Goal: Task Accomplishment & Management: Use online tool/utility

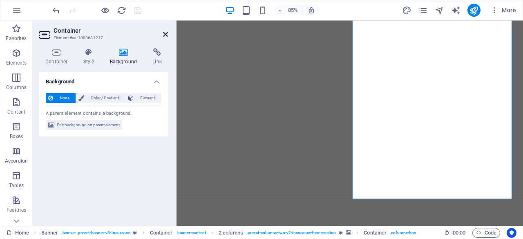
click at [166, 35] on icon at bounding box center [165, 34] width 5 height 7
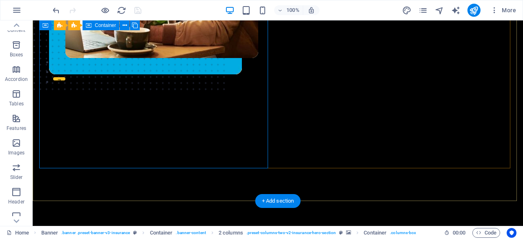
scroll to position [204, 0]
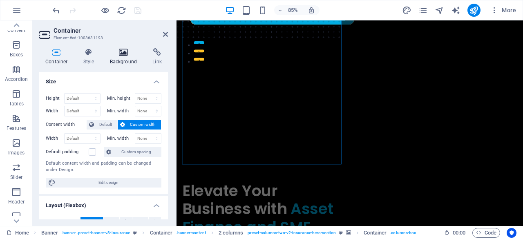
click at [122, 55] on icon at bounding box center [124, 52] width 40 height 8
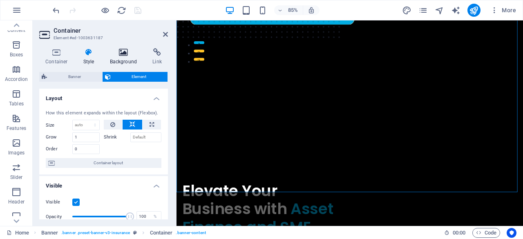
click at [119, 63] on h4 "Background" at bounding box center [125, 56] width 43 height 17
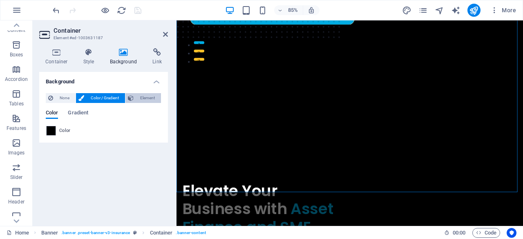
click at [147, 98] on span "Element" at bounding box center [147, 98] width 22 height 10
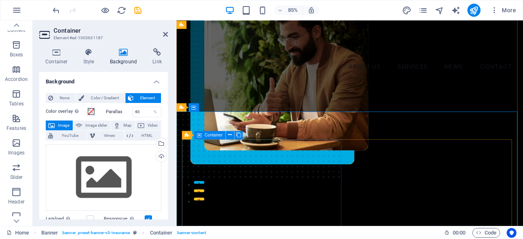
scroll to position [0, 0]
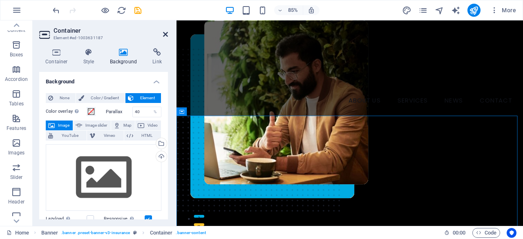
click at [166, 36] on icon at bounding box center [165, 34] width 5 height 7
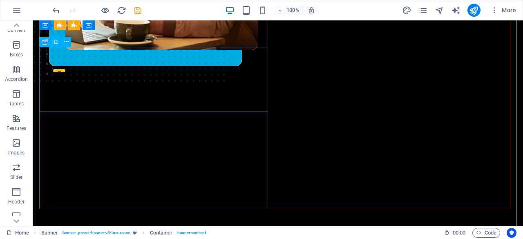
scroll to position [123, 0]
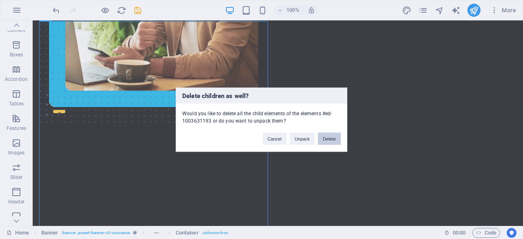
click at [331, 139] on button "Delete" at bounding box center [329, 139] width 23 height 12
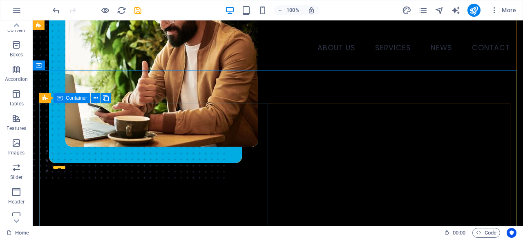
scroll to position [82, 0]
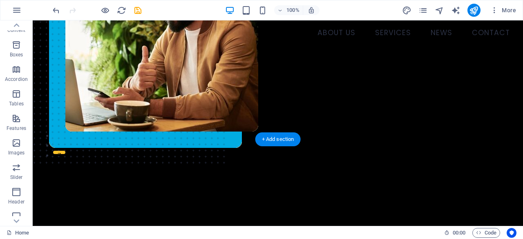
scroll to position [0, 0]
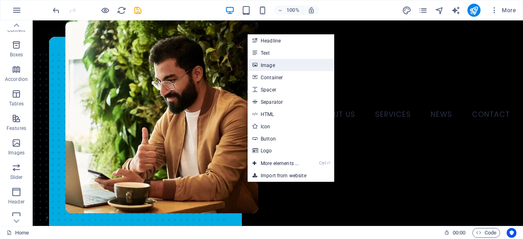
click at [266, 66] on link "Image" at bounding box center [291, 65] width 87 height 12
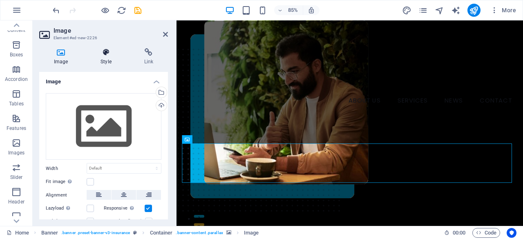
click at [105, 55] on icon at bounding box center [106, 52] width 40 height 8
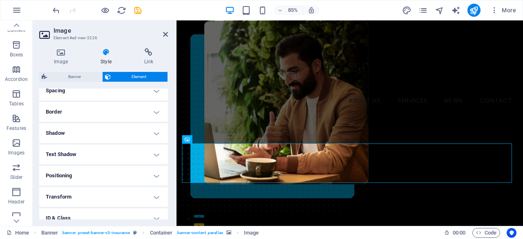
scroll to position [82, 0]
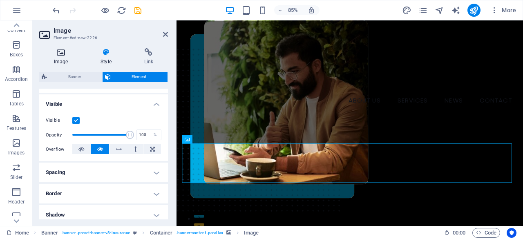
click at [48, 53] on icon at bounding box center [60, 52] width 43 height 8
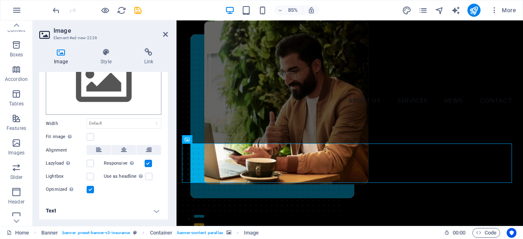
scroll to position [4, 0]
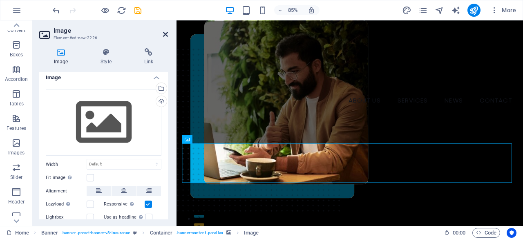
drag, startPoint x: 164, startPoint y: 34, endPoint x: 168, endPoint y: 53, distance: 20.0
click at [164, 34] on icon at bounding box center [165, 34] width 5 height 7
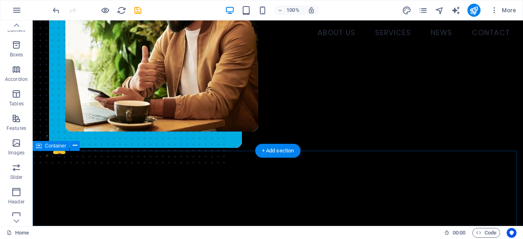
scroll to position [0, 0]
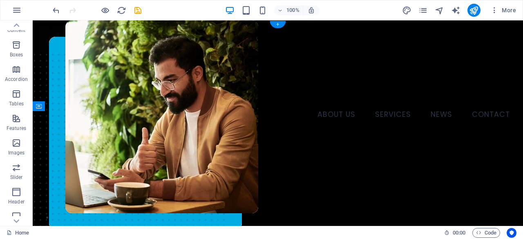
click at [97, 134] on figure at bounding box center [278, 195] width 491 height 156
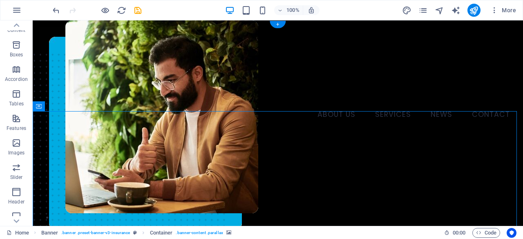
click at [97, 134] on figure at bounding box center [278, 195] width 491 height 156
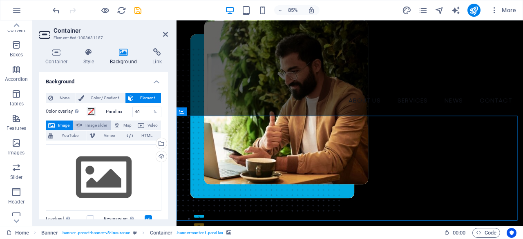
click at [103, 127] on span "Image slider" at bounding box center [96, 126] width 23 height 10
select select "ms"
select select "s"
select select "progressive"
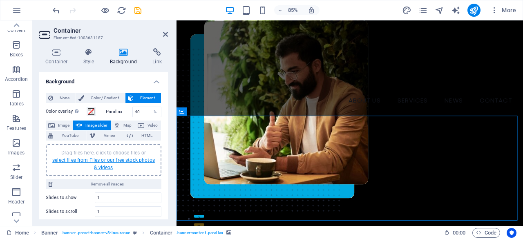
click at [110, 162] on link "select files from Files or our free stock photos & videos" at bounding box center [103, 163] width 103 height 13
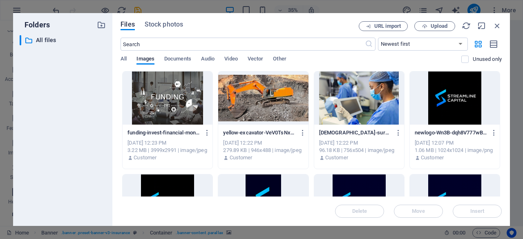
click at [186, 113] on div at bounding box center [168, 98] width 90 height 53
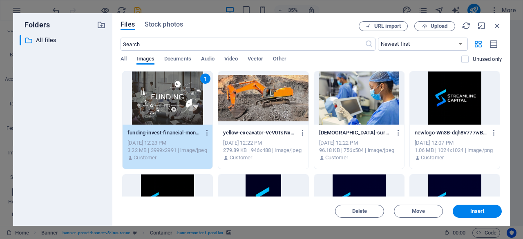
click at [251, 117] on div at bounding box center [263, 98] width 90 height 53
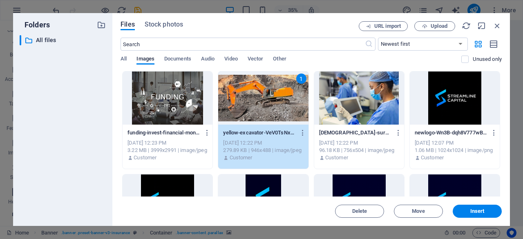
click at [344, 116] on div at bounding box center [360, 98] width 90 height 53
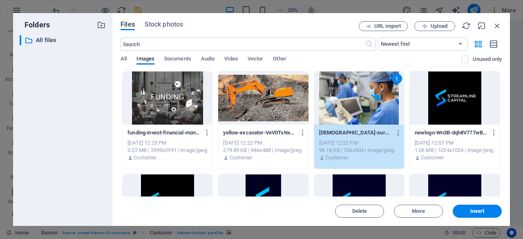
click at [198, 111] on div at bounding box center [168, 98] width 90 height 53
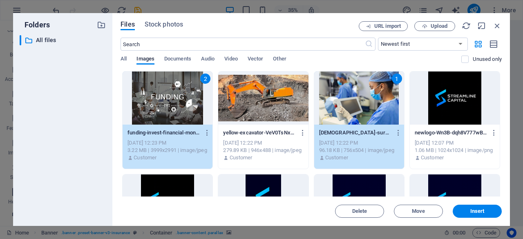
click at [241, 110] on div at bounding box center [263, 98] width 90 height 53
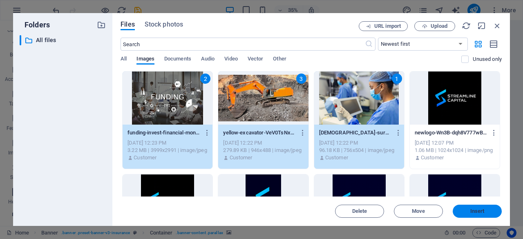
click at [485, 216] on button "Insert" at bounding box center [477, 211] width 49 height 13
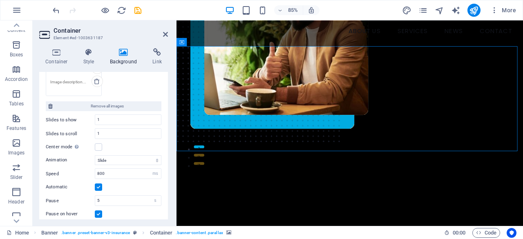
scroll to position [204, 0]
click at [119, 156] on select "Slide Fade" at bounding box center [128, 160] width 67 height 10
click at [95, 155] on select "Slide Fade" at bounding box center [128, 160] width 67 height 10
click at [118, 160] on select "Slide Fade" at bounding box center [128, 160] width 67 height 10
select select "fade"
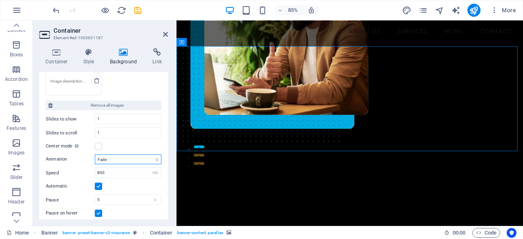
click at [95, 155] on select "Slide Fade" at bounding box center [128, 160] width 67 height 10
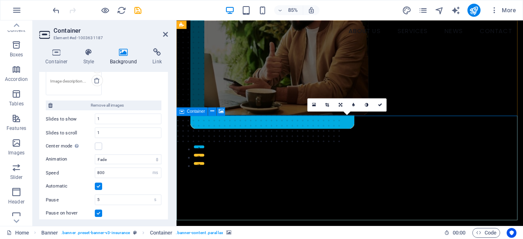
scroll to position [0, 0]
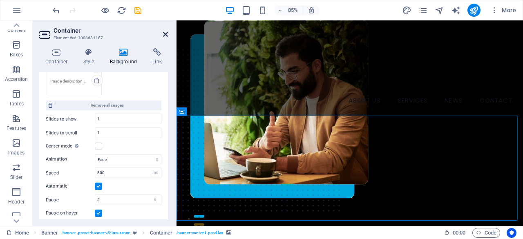
click at [168, 35] on icon at bounding box center [165, 34] width 5 height 7
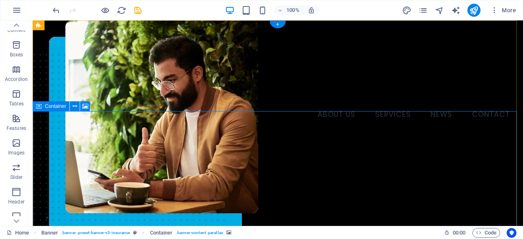
scroll to position [41, 0]
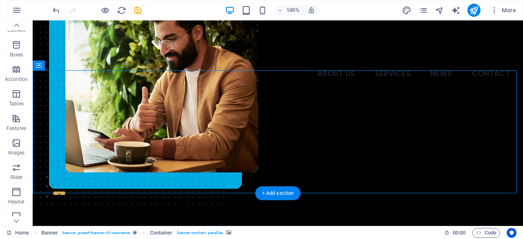
click at [187, 92] on img "1/3" at bounding box center [275, 92] width 485 height 0
select select "fade"
select select "ms"
select select "s"
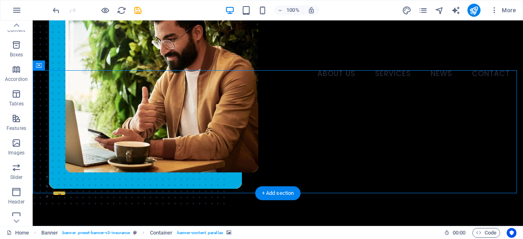
select select "progressive"
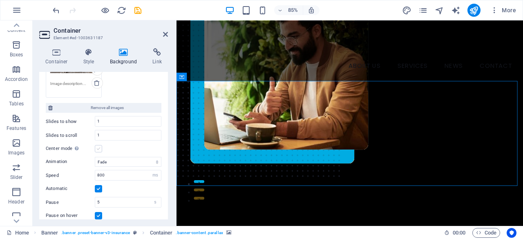
scroll to position [178, 0]
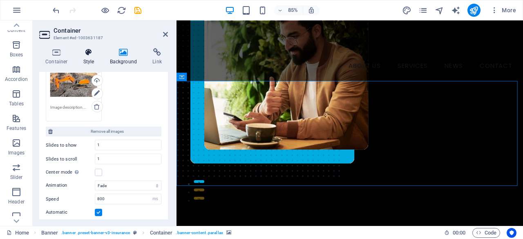
click at [91, 58] on h4 "Style" at bounding box center [90, 56] width 27 height 17
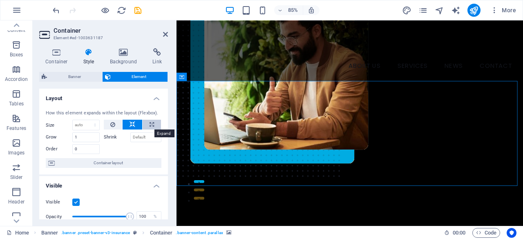
click at [151, 123] on icon at bounding box center [152, 125] width 4 height 10
type input "100"
select select "%"
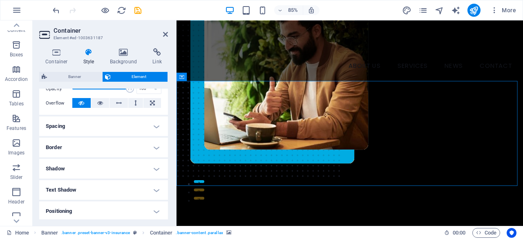
scroll to position [164, 0]
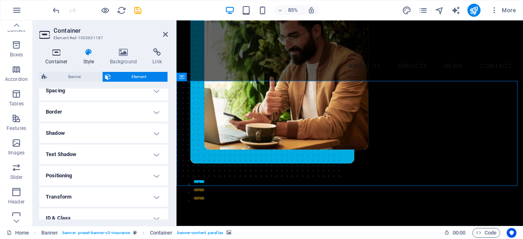
click at [58, 56] on icon at bounding box center [56, 52] width 35 height 8
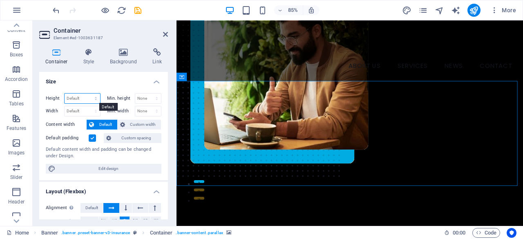
click at [88, 98] on select "Default px rem % vh vw" at bounding box center [83, 99] width 36 height 10
select select "%"
click at [88, 94] on select "Default px rem % vh vw" at bounding box center [83, 99] width 36 height 10
type input "100"
click at [139, 101] on select "None px rem % vh vw" at bounding box center [148, 99] width 26 height 10
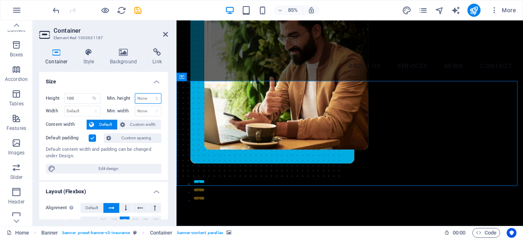
select select "%"
click at [148, 94] on select "None px rem % vh vw" at bounding box center [148, 99] width 26 height 10
type input "100"
click at [79, 112] on select "Default px rem % em vh vw" at bounding box center [83, 111] width 36 height 10
select select "%"
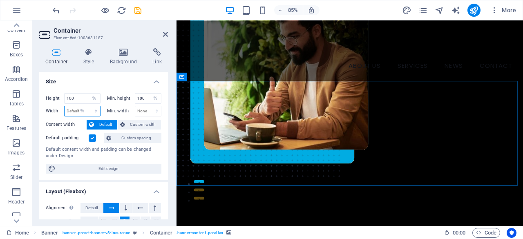
click at [88, 106] on select "Default px rem % em vh vw" at bounding box center [83, 111] width 36 height 10
type input "100"
click at [139, 108] on select "None px rem % vh vw" at bounding box center [148, 111] width 26 height 10
select select "%"
click at [148, 106] on select "None px rem % vh vw" at bounding box center [148, 111] width 26 height 10
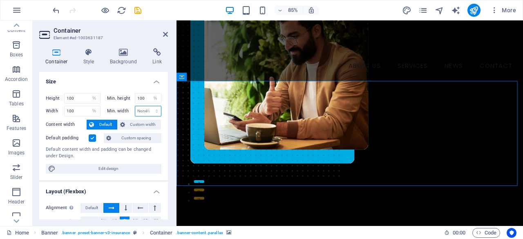
type input "100"
click at [164, 36] on icon at bounding box center [165, 34] width 5 height 7
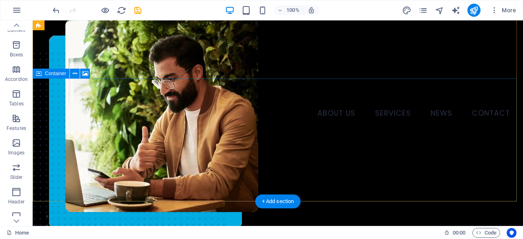
scroll to position [0, 0]
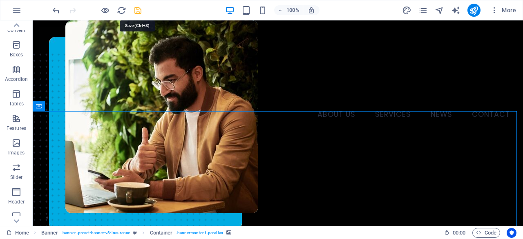
click at [138, 12] on icon "save" at bounding box center [137, 10] width 9 height 9
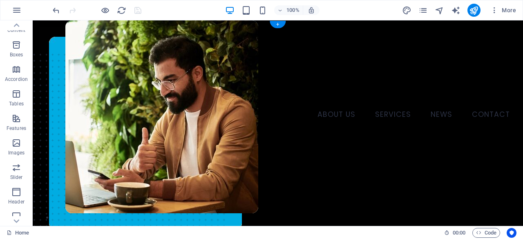
click at [235, 117] on img "1/3" at bounding box center [275, 117] width 485 height 0
select select "%"
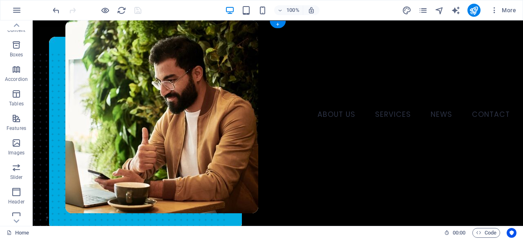
select select "%"
select select "fade"
select select "ms"
select select "s"
select select "progressive"
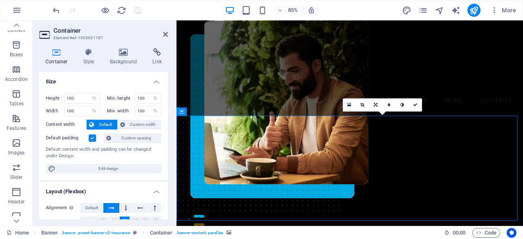
click at [119, 65] on div "Container Style Background Link Size Height 100 Default px rem % vh vw Min. hei…" at bounding box center [103, 133] width 129 height 171
click at [119, 65] on h4 "Background" at bounding box center [125, 56] width 43 height 17
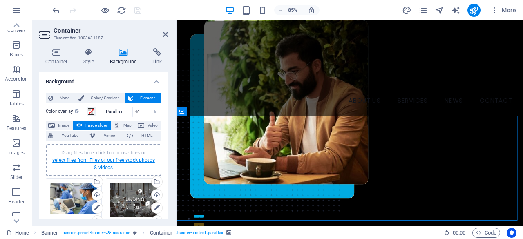
click at [99, 159] on link "select files from Files or our free stock photos & videos" at bounding box center [103, 163] width 103 height 13
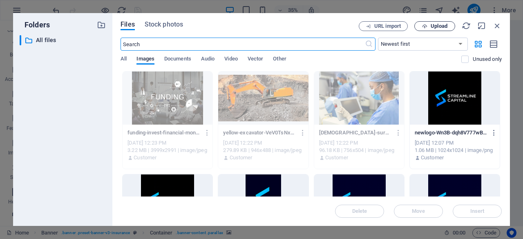
click at [434, 27] on span "Upload" at bounding box center [439, 26] width 17 height 5
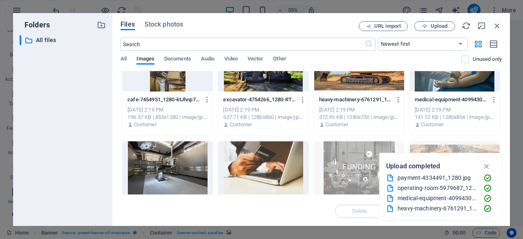
scroll to position [41, 0]
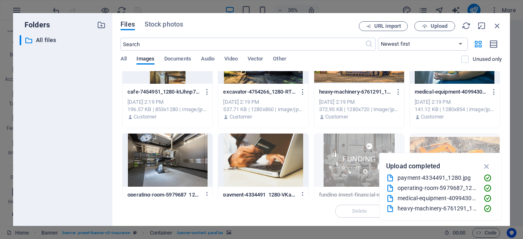
click at [236, 156] on div at bounding box center [263, 160] width 90 height 53
click at [167, 157] on div at bounding box center [168, 160] width 90 height 53
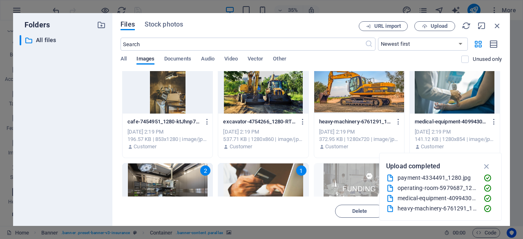
scroll to position [0, 0]
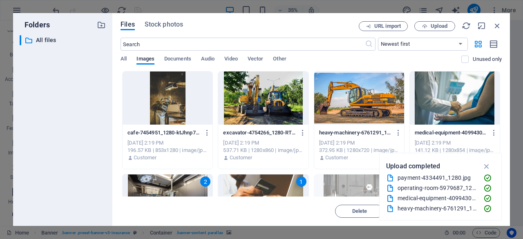
click at [193, 101] on div at bounding box center [168, 98] width 90 height 53
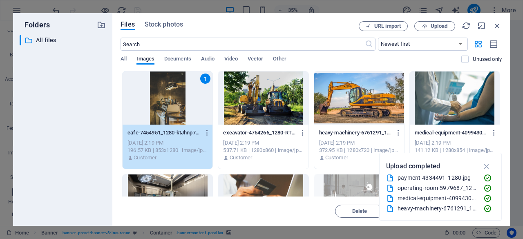
click at [263, 106] on div at bounding box center [263, 98] width 90 height 53
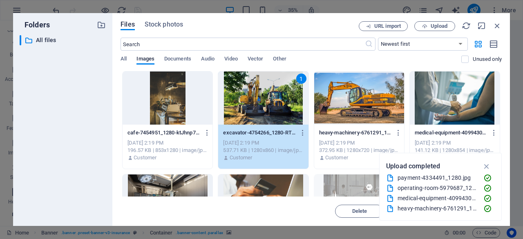
click at [434, 96] on div at bounding box center [455, 98] width 90 height 53
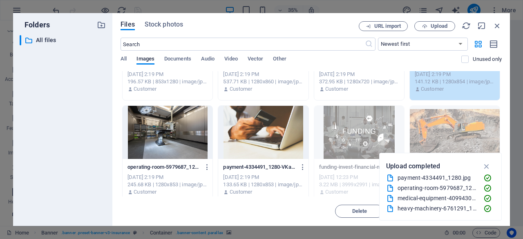
scroll to position [82, 0]
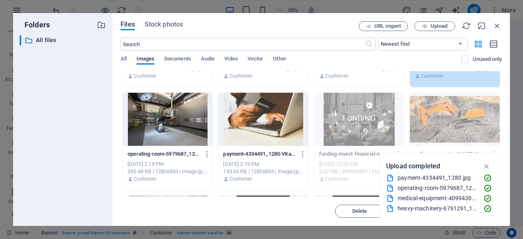
click at [193, 131] on div at bounding box center [168, 119] width 90 height 53
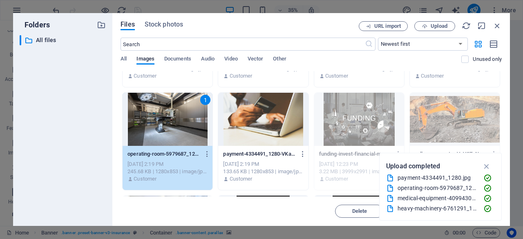
scroll to position [0, 0]
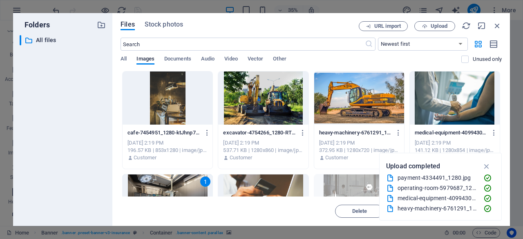
click at [461, 94] on div at bounding box center [455, 98] width 90 height 53
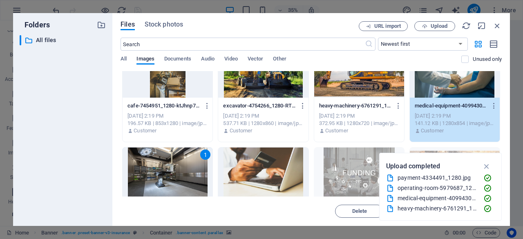
scroll to position [41, 0]
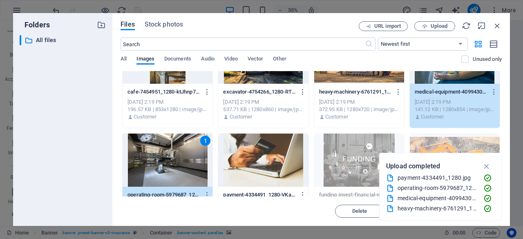
click at [258, 151] on div at bounding box center [263, 160] width 90 height 53
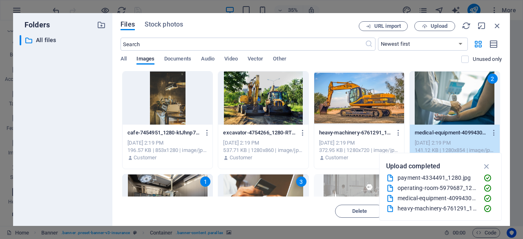
click at [270, 103] on div at bounding box center [263, 98] width 90 height 53
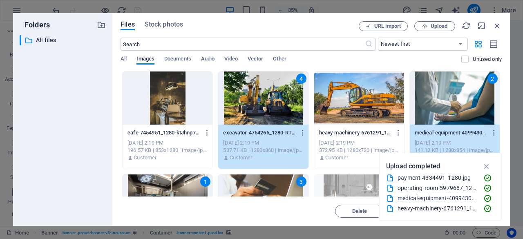
click at [339, 102] on div at bounding box center [360, 98] width 90 height 53
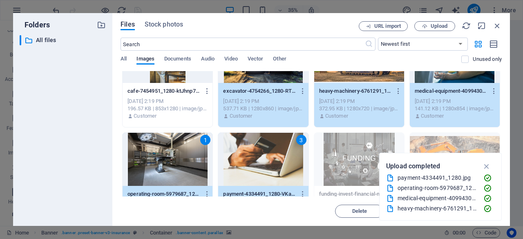
scroll to position [82, 0]
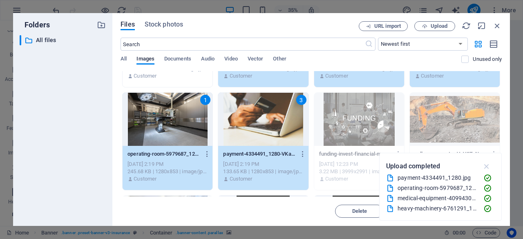
click at [485, 169] on icon "button" at bounding box center [487, 166] width 9 height 9
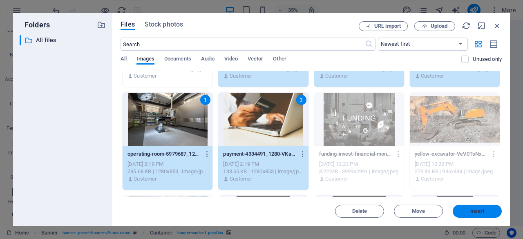
click at [466, 209] on span "Insert" at bounding box center [477, 211] width 43 height 5
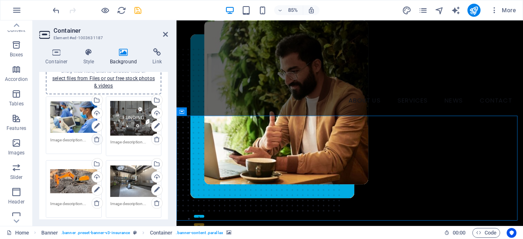
click at [97, 134] on link at bounding box center [97, 139] width 11 height 11
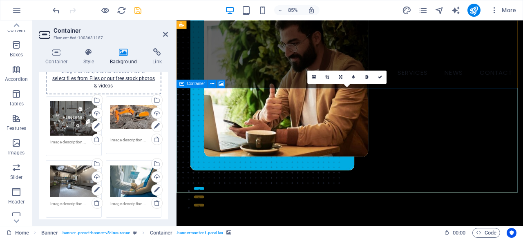
scroll to position [0, 0]
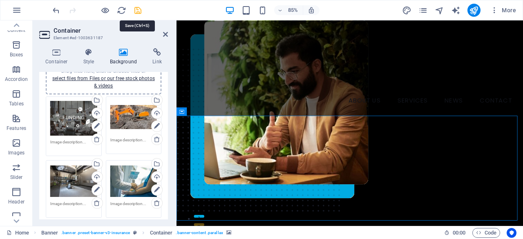
click at [138, 13] on icon "save" at bounding box center [137, 10] width 9 height 9
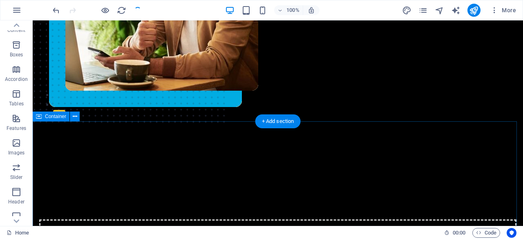
scroll to position [41, 0]
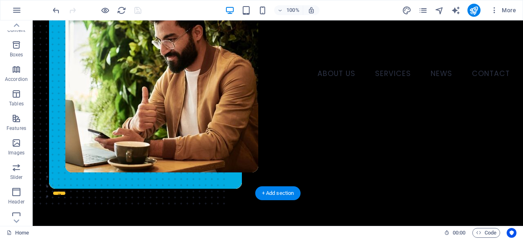
click at [196, 92] on img "1/7" at bounding box center [275, 92] width 485 height 0
select select "fade"
select select "ms"
select select "s"
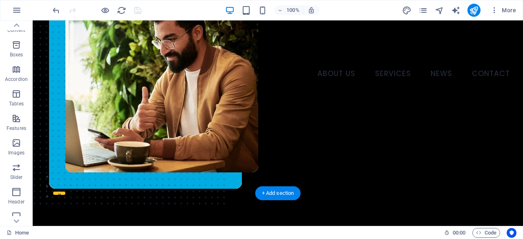
select select "progressive"
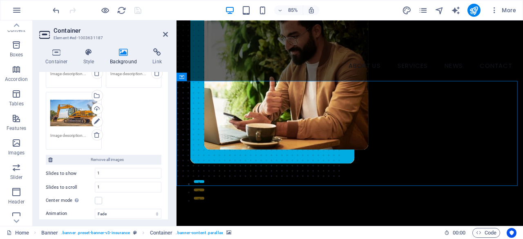
scroll to position [261, 0]
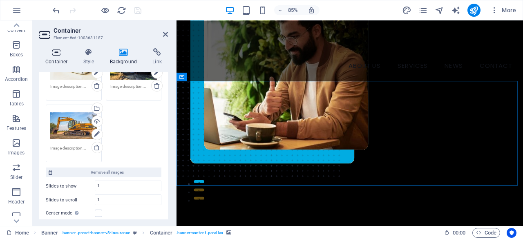
click at [65, 59] on h4 "Container" at bounding box center [58, 56] width 38 height 17
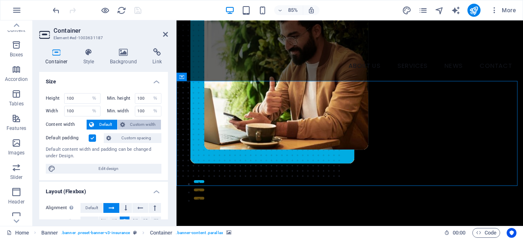
click at [130, 126] on span "Custom width" at bounding box center [143, 125] width 31 height 10
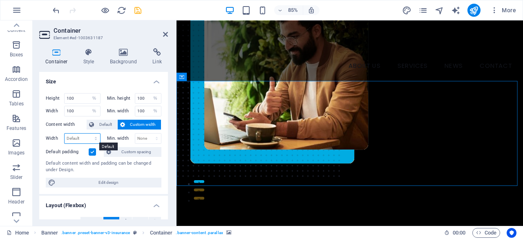
click at [81, 137] on select "Default px rem % em vh vw" at bounding box center [83, 139] width 36 height 10
select select "%"
click at [88, 134] on select "Default px rem % em vh vw" at bounding box center [83, 139] width 36 height 10
type input "100"
click at [138, 141] on select "None px rem % vh vw" at bounding box center [148, 139] width 26 height 10
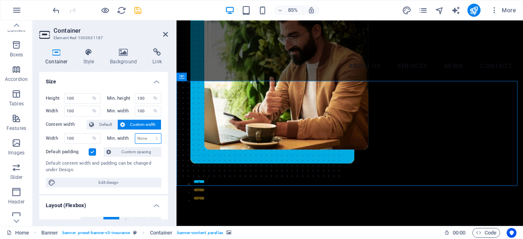
select select "%"
click at [148, 134] on select "None px rem % vh vw" at bounding box center [148, 139] width 26 height 10
type input "100"
click at [110, 168] on div "Default content width and padding can be changed under Design." at bounding box center [104, 166] width 116 height 13
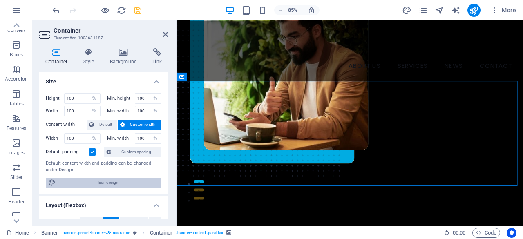
click at [107, 180] on span "Edit design" at bounding box center [108, 183] width 101 height 10
select select "600"
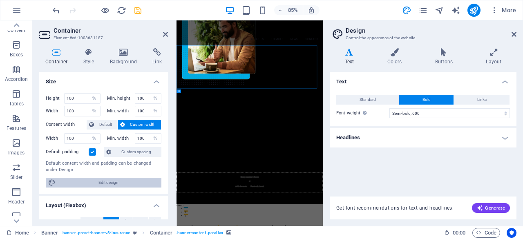
scroll to position [0, 0]
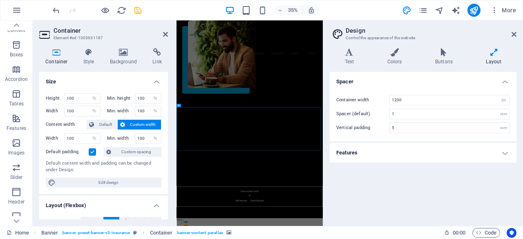
click at [499, 58] on h4 "Layout" at bounding box center [494, 56] width 45 height 17
click at [435, 99] on input "1200" at bounding box center [450, 100] width 120 height 10
drag, startPoint x: 440, startPoint y: 100, endPoint x: 383, endPoint y: 99, distance: 57.3
click at [383, 99] on div "Container width 1200 rem px" at bounding box center [424, 100] width 174 height 11
type input "1500"
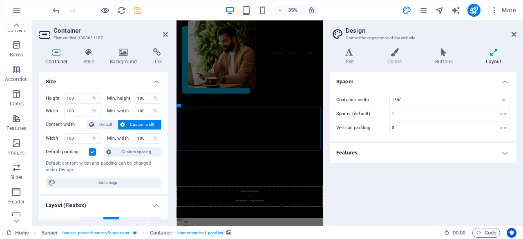
click at [371, 152] on h4 "Features" at bounding box center [423, 153] width 187 height 20
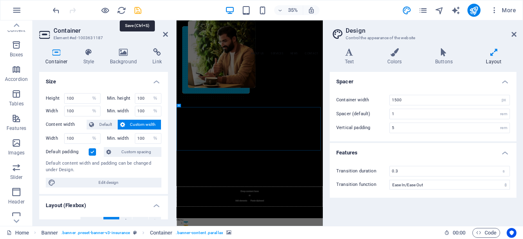
click at [139, 13] on icon "save" at bounding box center [137, 10] width 9 height 9
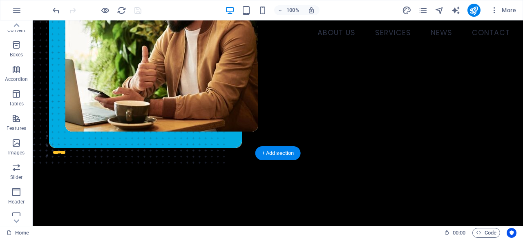
scroll to position [41, 0]
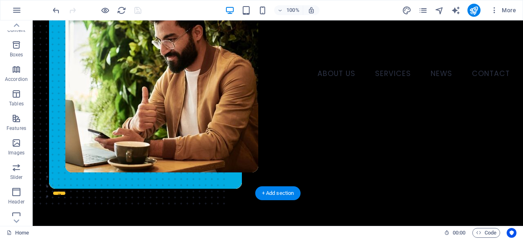
select select "%"
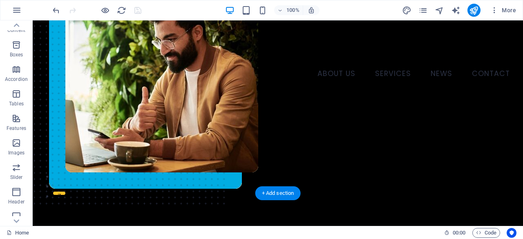
select select "%"
select select "fade"
select select "ms"
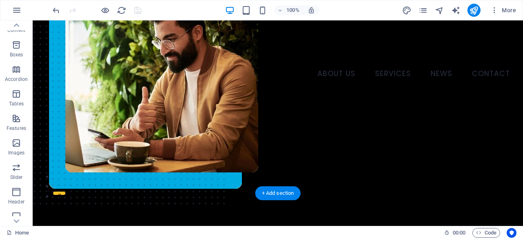
select select "s"
select select "progressive"
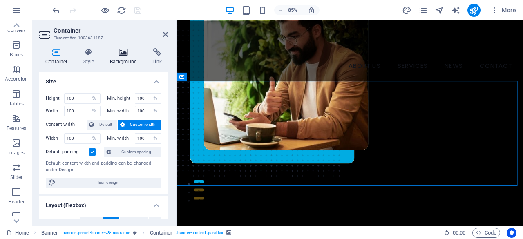
click at [110, 62] on h4 "Background" at bounding box center [125, 56] width 43 height 17
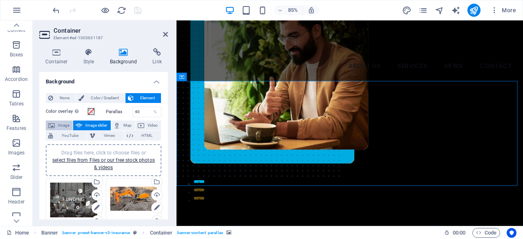
click at [59, 122] on span "Image" at bounding box center [63, 126] width 13 height 10
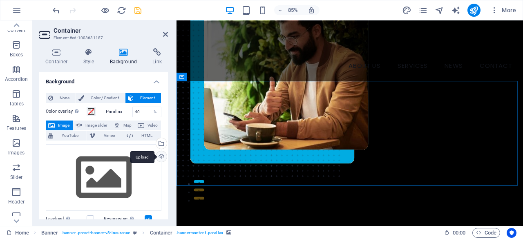
click at [159, 157] on div "Upload" at bounding box center [161, 157] width 12 height 12
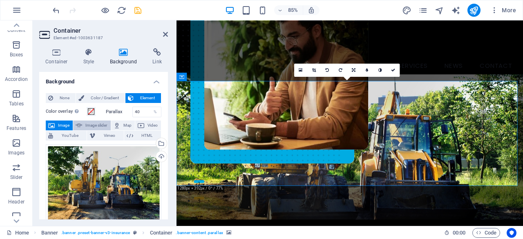
click at [95, 123] on span "Image slider" at bounding box center [96, 126] width 23 height 10
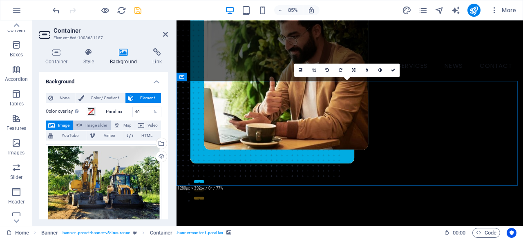
select select "ms"
select select "s"
select select "progressive"
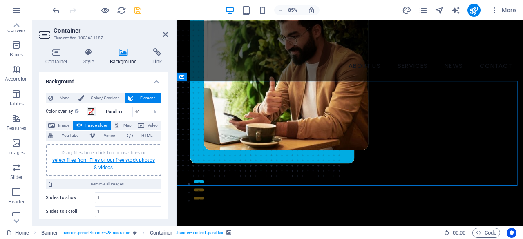
click at [108, 158] on link "select files from Files or our free stock photos & videos" at bounding box center [103, 163] width 103 height 13
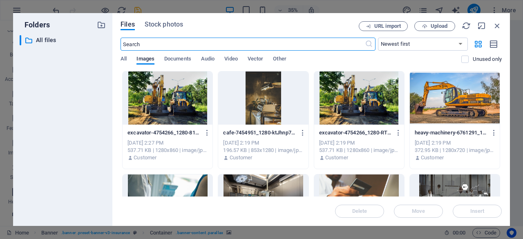
click at [327, 97] on div at bounding box center [360, 98] width 90 height 53
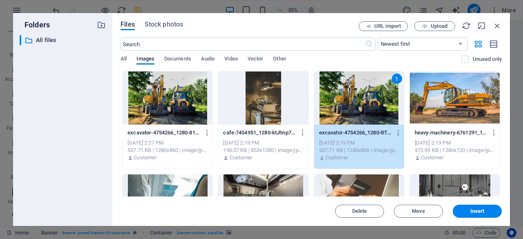
click at [427, 94] on div at bounding box center [455, 98] width 90 height 53
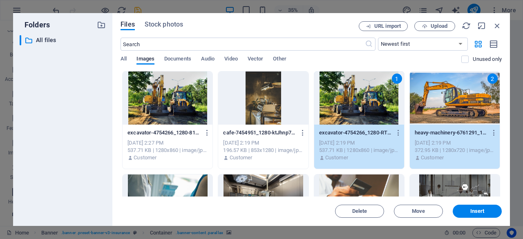
click at [258, 107] on div at bounding box center [263, 98] width 90 height 53
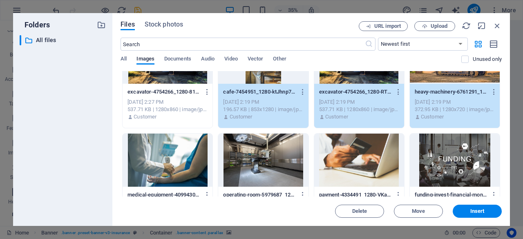
click at [263, 151] on div at bounding box center [263, 160] width 90 height 53
click at [168, 145] on div at bounding box center [168, 160] width 90 height 53
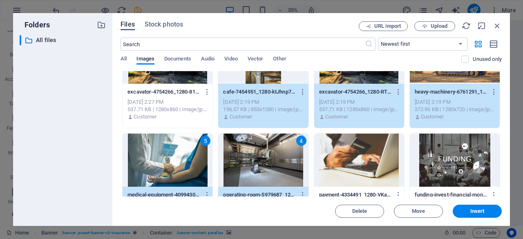
click at [371, 169] on div at bounding box center [360, 160] width 90 height 53
click at [466, 206] on button "Insert" at bounding box center [477, 211] width 49 height 13
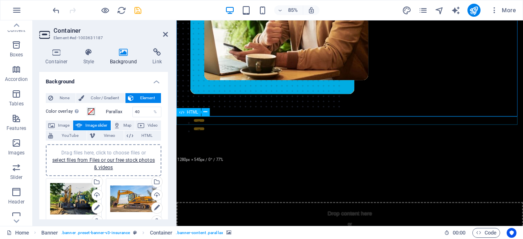
scroll to position [82, 0]
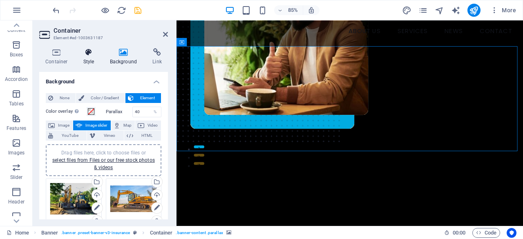
click at [86, 58] on h4 "Style" at bounding box center [90, 56] width 27 height 17
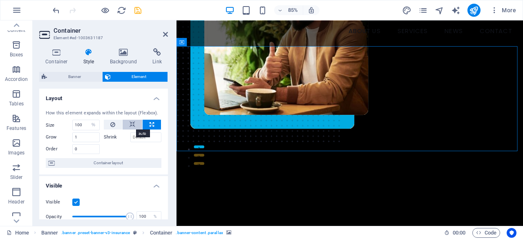
click at [133, 126] on icon at bounding box center [133, 125] width 6 height 10
select select "DISABLED_OPTION_VALUE"
drag, startPoint x: 90, startPoint y: 139, endPoint x: 66, endPoint y: 138, distance: 23.7
click at [66, 138] on div "Grow 1" at bounding box center [73, 138] width 54 height 10
type input "10"
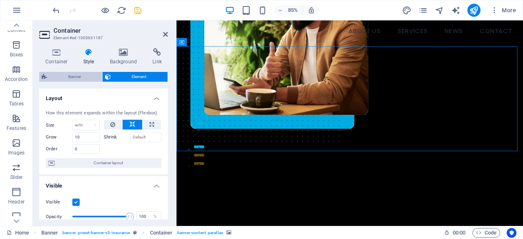
click at [66, 77] on span "Banner" at bounding box center [74, 77] width 50 height 10
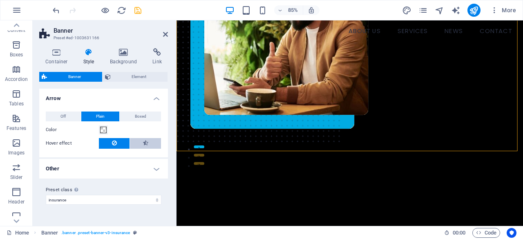
click at [149, 139] on button at bounding box center [145, 143] width 31 height 11
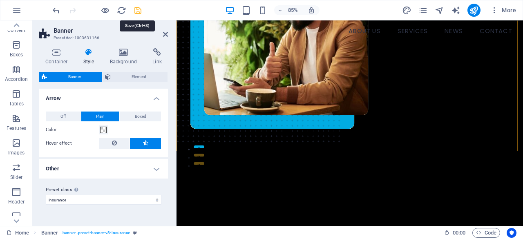
click at [134, 11] on icon "save" at bounding box center [137, 10] width 9 height 9
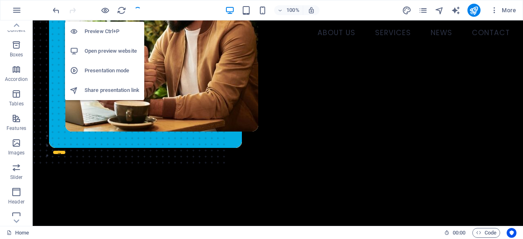
click at [108, 51] on h6 "Open preview website" at bounding box center [112, 51] width 55 height 10
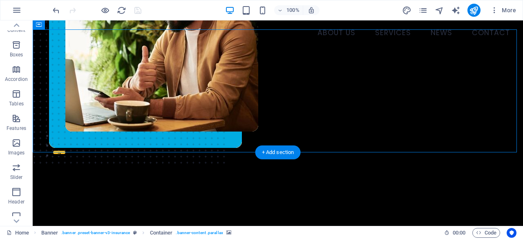
select select "ms"
select select "s"
select select "progressive"
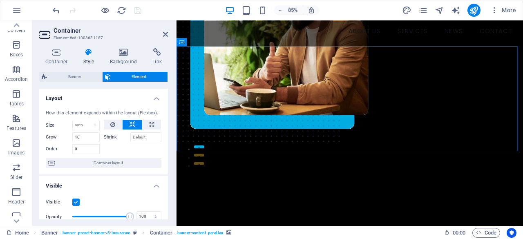
click at [124, 47] on div "Container Style Background Link Size Height 100 Default px rem % vh vw Min. hei…" at bounding box center [104, 134] width 142 height 184
click at [123, 51] on icon at bounding box center [124, 52] width 40 height 8
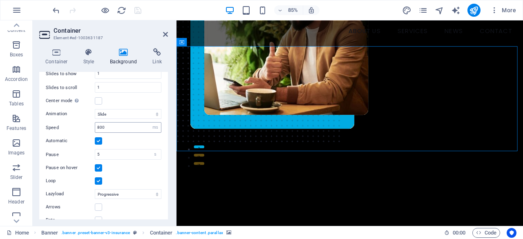
scroll to position [357, 0]
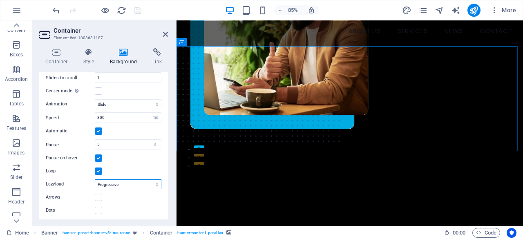
click at [117, 184] on select "Off On demand Progressive" at bounding box center [128, 185] width 67 height 10
click at [126, 155] on div "Pause on hover" at bounding box center [104, 158] width 116 height 10
drag, startPoint x: 111, startPoint y: 139, endPoint x: 65, endPoint y: 142, distance: 46.3
click at [65, 142] on div "Pause 5 s ms" at bounding box center [104, 144] width 116 height 11
type input "2"
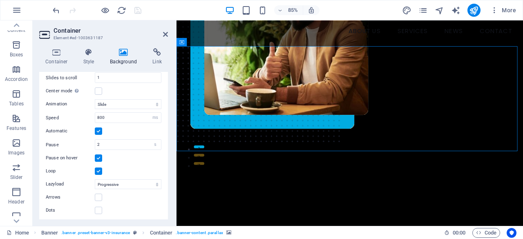
click at [135, 166] on div "Loop" at bounding box center [104, 171] width 116 height 10
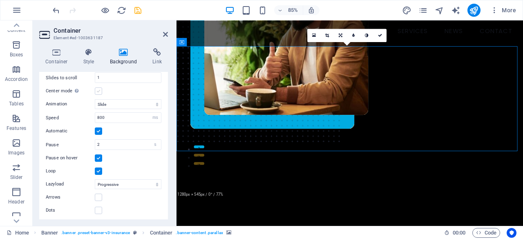
click at [101, 89] on label at bounding box center [98, 91] width 7 height 7
click at [0, 0] on input "Center mode Enables centered view with partial previous/next slide. Use with od…" at bounding box center [0, 0] width 0 height 0
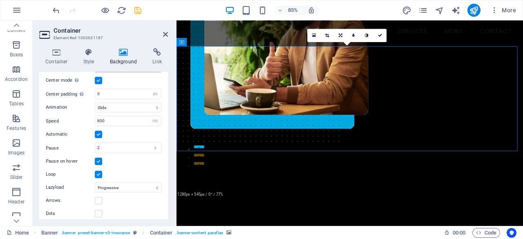
scroll to position [370, 0]
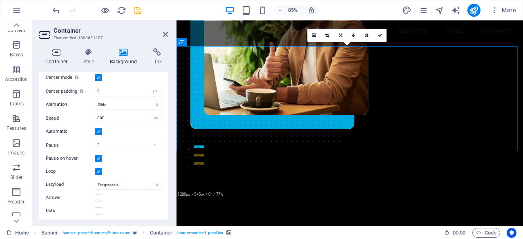
click at [62, 59] on h4 "Container" at bounding box center [58, 56] width 38 height 17
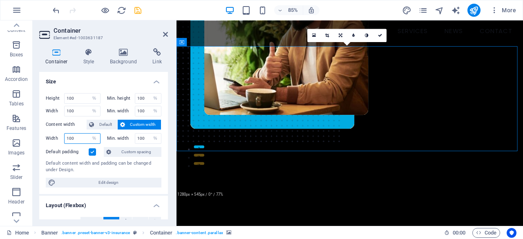
drag, startPoint x: 82, startPoint y: 135, endPoint x: 56, endPoint y: 136, distance: 26.2
click at [56, 136] on div "Width 100 Default px rem % em vh vw" at bounding box center [73, 138] width 55 height 11
type input "300"
click at [92, 152] on label at bounding box center [92, 151] width 7 height 7
click at [0, 0] on input "Default padding" at bounding box center [0, 0] width 0 height 0
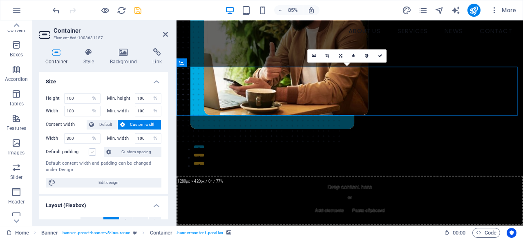
click at [92, 152] on label at bounding box center [92, 151] width 7 height 7
click at [0, 0] on input "Default padding" at bounding box center [0, 0] width 0 height 0
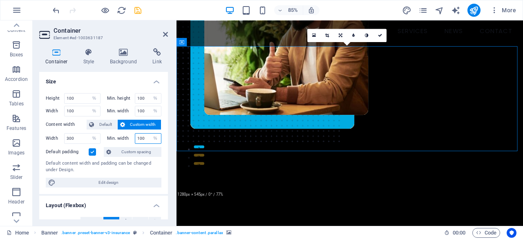
drag, startPoint x: 146, startPoint y: 137, endPoint x: 132, endPoint y: 135, distance: 14.8
click at [132, 135] on div "Min. width 100 None px rem % vh vw" at bounding box center [134, 138] width 55 height 11
click at [101, 126] on span "Default" at bounding box center [106, 125] width 18 height 10
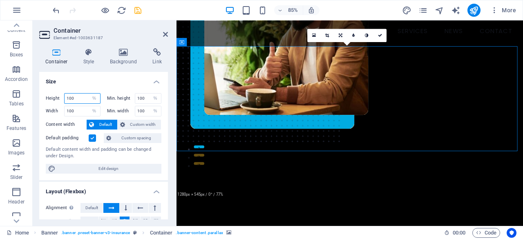
drag, startPoint x: 82, startPoint y: 101, endPoint x: 52, endPoint y: 99, distance: 29.5
click at [52, 99] on div "Height 100 Default px rem % vh vw" at bounding box center [73, 98] width 55 height 11
type input "300"
drag, startPoint x: 77, startPoint y: 110, endPoint x: 56, endPoint y: 108, distance: 20.9
click at [56, 108] on div "Width 100 Default px rem % em vh vw" at bounding box center [73, 111] width 55 height 11
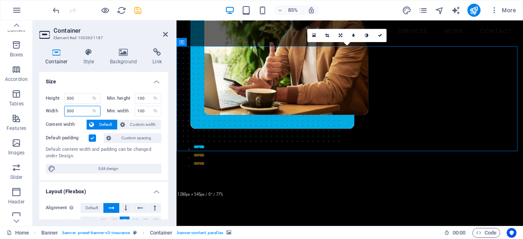
type input "300"
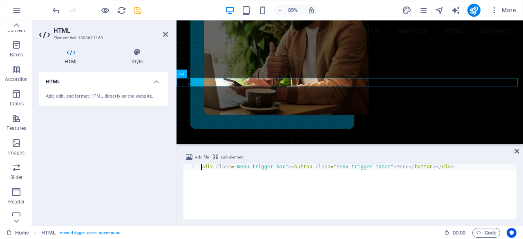
scroll to position [167, 0]
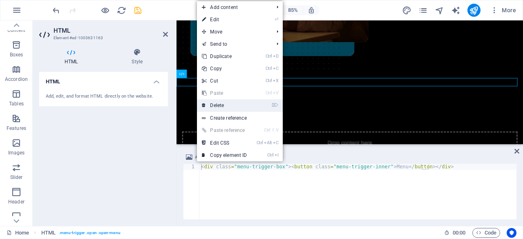
click at [235, 99] on link "⌦ Delete" at bounding box center [224, 105] width 55 height 12
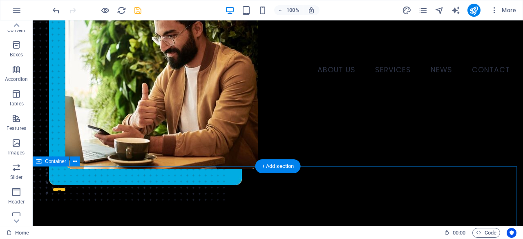
scroll to position [126, 0]
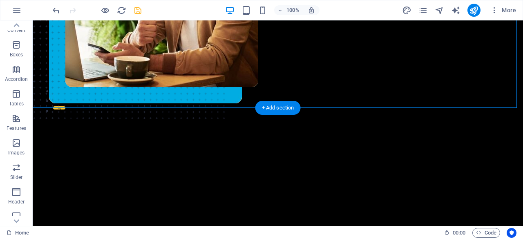
select select "%"
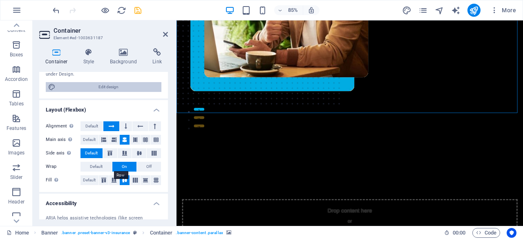
scroll to position [123, 0]
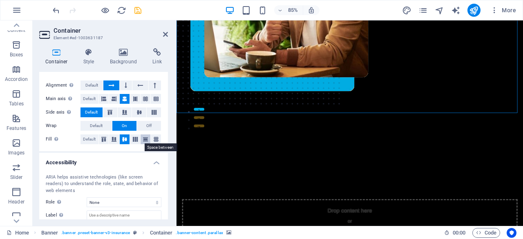
click at [142, 138] on icon at bounding box center [146, 139] width 10 height 5
click at [124, 138] on icon at bounding box center [125, 139] width 10 height 5
click at [111, 140] on icon at bounding box center [114, 139] width 10 height 5
click at [146, 128] on span "Off" at bounding box center [148, 126] width 5 height 10
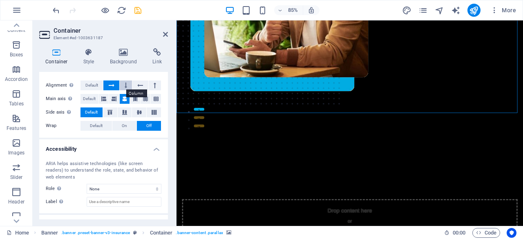
click at [128, 83] on button at bounding box center [126, 86] width 12 height 10
click at [137, 84] on icon at bounding box center [140, 86] width 6 height 10
click at [111, 84] on icon at bounding box center [112, 86] width 6 height 10
click at [146, 85] on button at bounding box center [141, 86] width 16 height 10
click at [151, 100] on button at bounding box center [156, 99] width 10 height 10
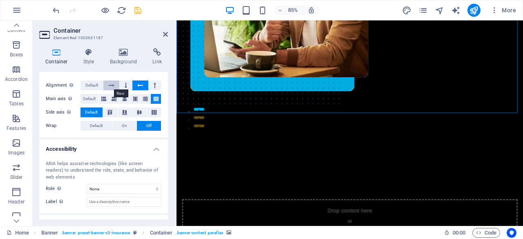
click at [106, 88] on button at bounding box center [111, 86] width 16 height 10
click at [97, 124] on span "Default" at bounding box center [96, 126] width 13 height 10
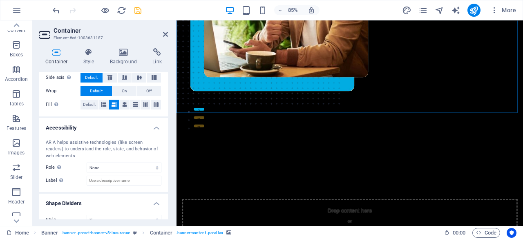
scroll to position [164, 0]
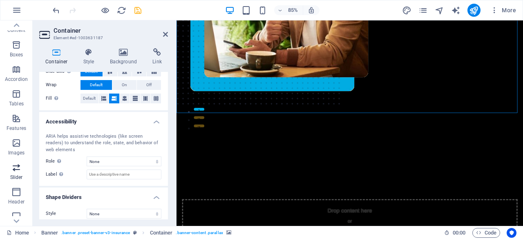
click at [7, 173] on span "Slider" at bounding box center [16, 173] width 33 height 20
click at [12, 169] on icon "button" at bounding box center [16, 168] width 10 height 10
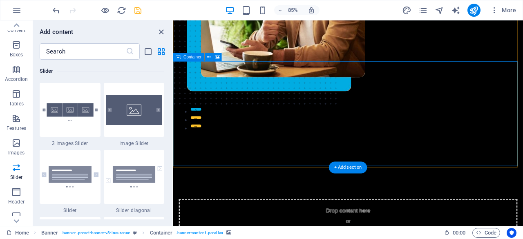
scroll to position [45, 0]
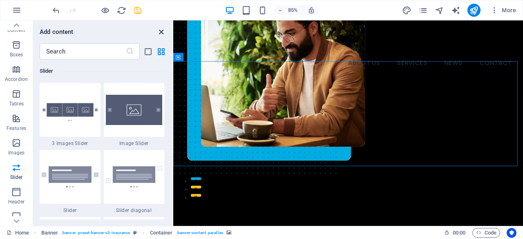
click at [159, 31] on icon "close panel" at bounding box center [161, 31] width 9 height 9
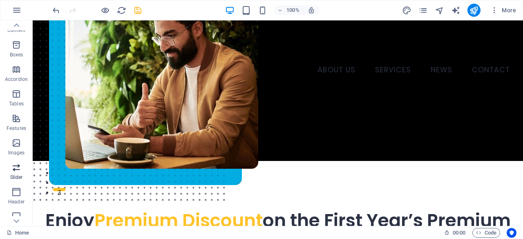
click at [21, 166] on icon "button" at bounding box center [16, 168] width 10 height 10
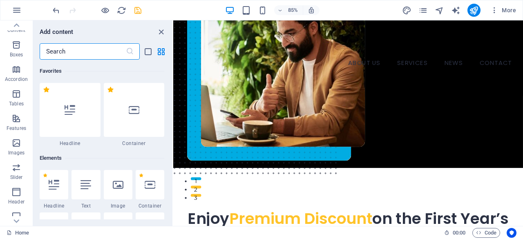
scroll to position [4637, 0]
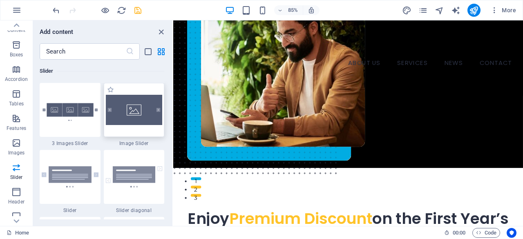
click at [126, 122] on img at bounding box center [134, 110] width 57 height 30
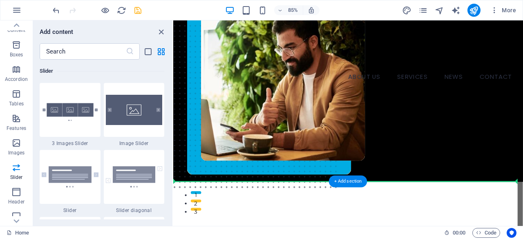
scroll to position [82, 0]
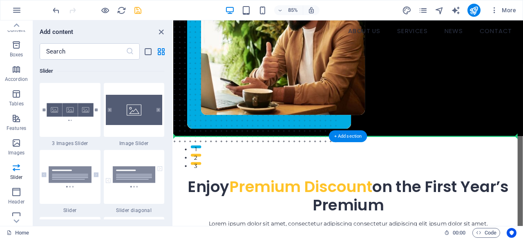
click at [317, 133] on div "ABOUT US SERVICES NEWS CONTACT BOOK A CALL Menu" at bounding box center [379, 48] width 412 height 218
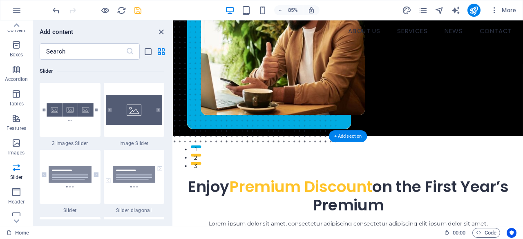
click at [317, 133] on div "ABOUT US SERVICES NEWS CONTACT BOOK A CALL Menu" at bounding box center [379, 48] width 412 height 218
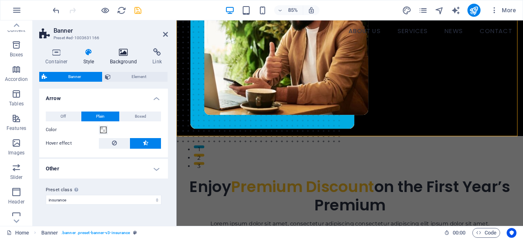
click at [122, 51] on icon at bounding box center [124, 52] width 40 height 8
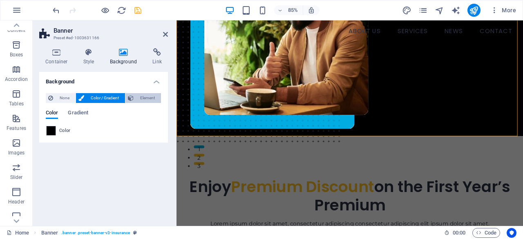
click at [136, 97] on button "Element" at bounding box center [144, 98] width 36 height 10
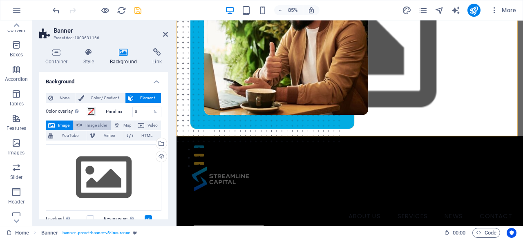
click at [101, 124] on span "Image slider" at bounding box center [96, 126] width 23 height 10
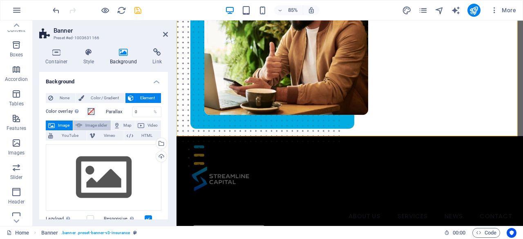
select select "ms"
select select "s"
select select "progressive"
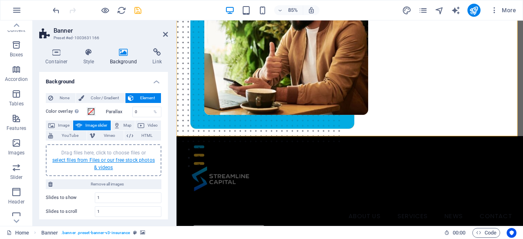
click at [101, 161] on link "select files from Files or our free stock photos & videos" at bounding box center [103, 163] width 103 height 13
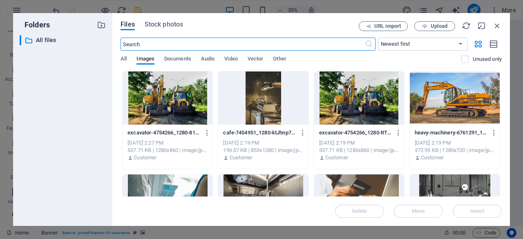
click at [368, 101] on div at bounding box center [360, 98] width 90 height 53
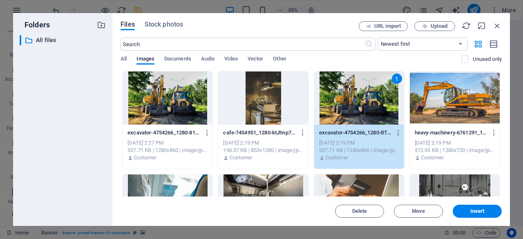
click at [426, 103] on div at bounding box center [455, 98] width 90 height 53
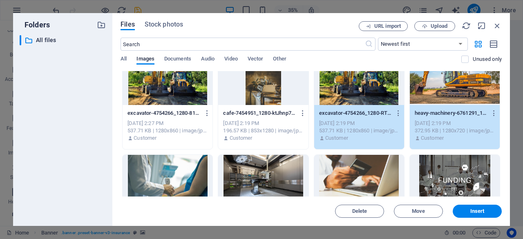
scroll to position [41, 0]
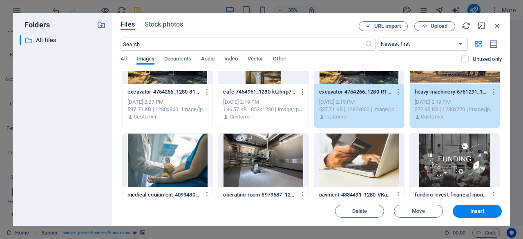
click at [160, 162] on div at bounding box center [168, 160] width 90 height 53
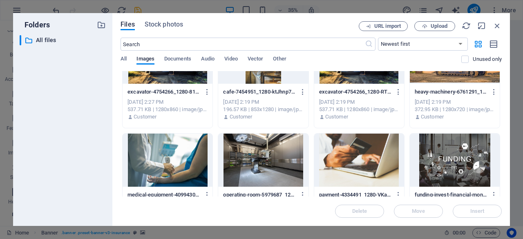
click at [179, 155] on div at bounding box center [168, 160] width 90 height 53
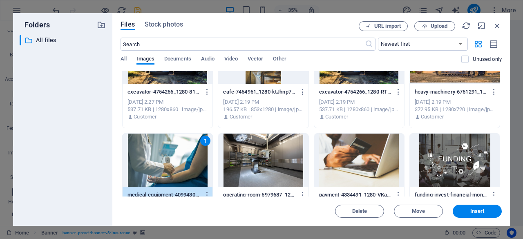
click at [250, 154] on div at bounding box center [263, 160] width 90 height 53
click at [359, 150] on div at bounding box center [360, 160] width 90 height 53
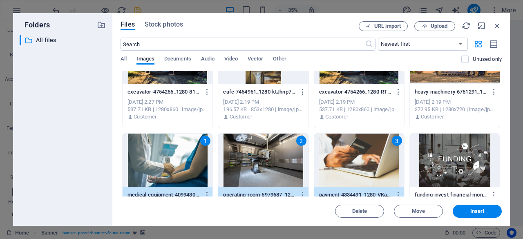
click at [371, 81] on div at bounding box center [360, 57] width 90 height 53
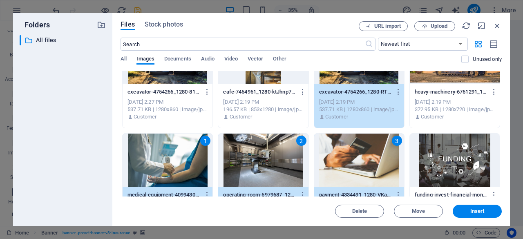
click at [436, 77] on div at bounding box center [455, 57] width 90 height 53
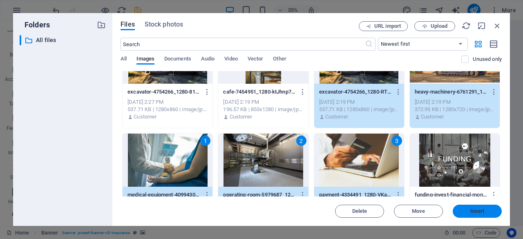
click at [476, 205] on button "Insert" at bounding box center [477, 211] width 49 height 13
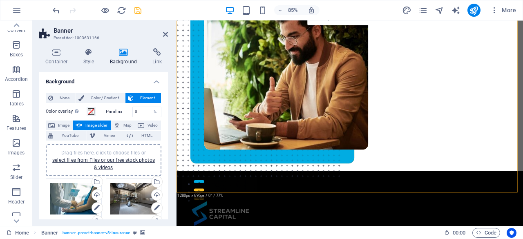
scroll to position [0, 0]
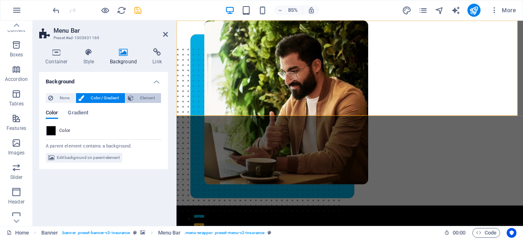
click at [149, 100] on span "Element" at bounding box center [147, 98] width 22 height 10
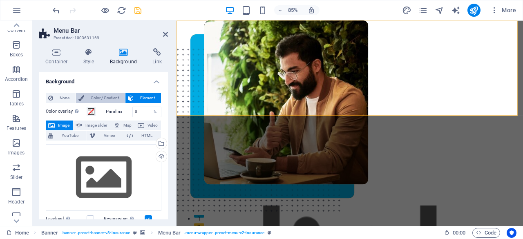
click at [92, 97] on span "Color / Gradient" at bounding box center [105, 98] width 36 height 10
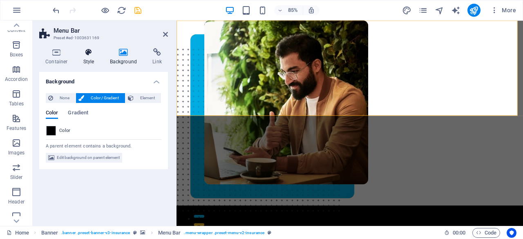
click at [90, 60] on h4 "Style" at bounding box center [90, 56] width 27 height 17
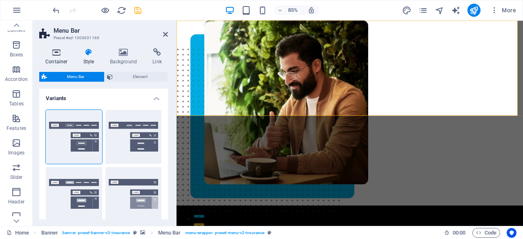
click at [64, 58] on h4 "Container" at bounding box center [58, 56] width 38 height 17
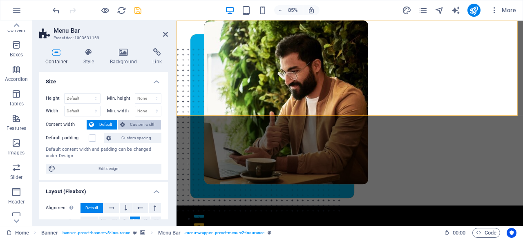
click at [130, 121] on span "Custom width" at bounding box center [143, 125] width 31 height 10
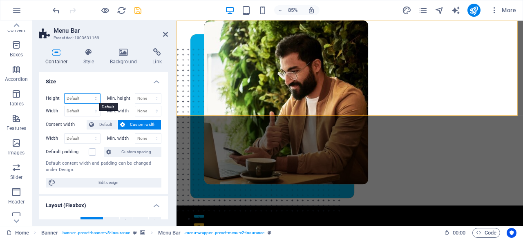
click at [81, 101] on select "Default px rem % vh vw" at bounding box center [83, 99] width 36 height 10
select select "%"
click at [88, 94] on select "Default px rem % vh vw" at bounding box center [83, 99] width 36 height 10
type input "100"
click at [155, 96] on select "None px rem % vh vw" at bounding box center [148, 99] width 26 height 10
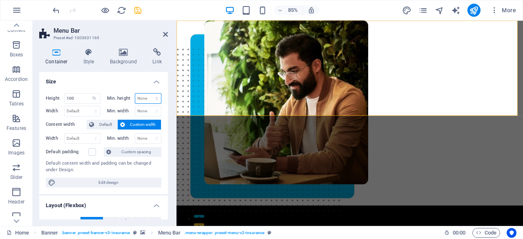
select select "%"
click at [148, 94] on select "None px rem % vh vw" at bounding box center [148, 99] width 26 height 10
type input "100"
click at [84, 108] on select "Default px rem % em vh vw" at bounding box center [83, 111] width 36 height 10
select select "%"
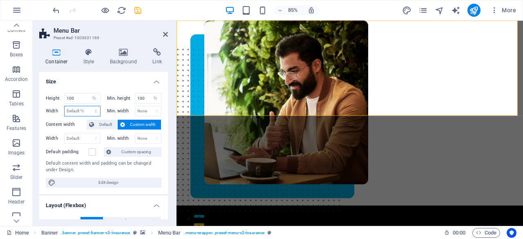
click at [88, 106] on select "Default px rem % em vh vw" at bounding box center [83, 111] width 36 height 10
type input "100"
click at [141, 107] on select "None px rem % vh vw" at bounding box center [148, 111] width 26 height 10
select select "%"
click at [148, 106] on select "None px rem % vh vw" at bounding box center [148, 111] width 26 height 10
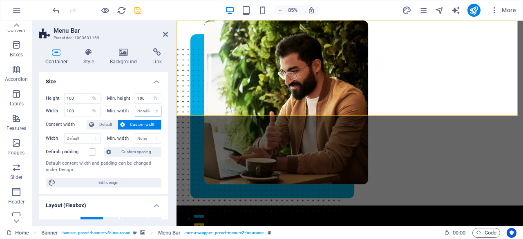
type input "100"
click at [91, 154] on label at bounding box center [92, 151] width 7 height 7
click at [0, 0] on input "Default padding" at bounding box center [0, 0] width 0 height 0
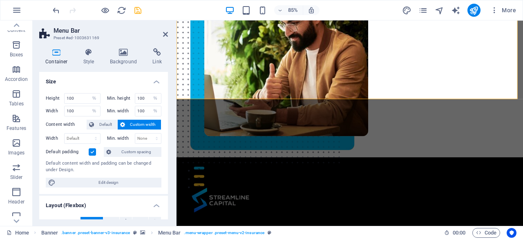
scroll to position [82, 0]
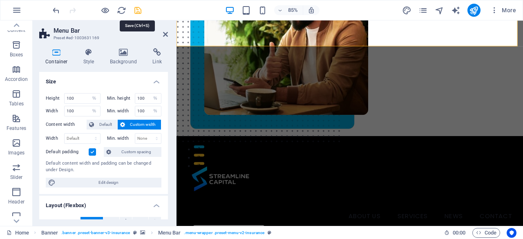
click at [138, 11] on icon "save" at bounding box center [137, 10] width 9 height 9
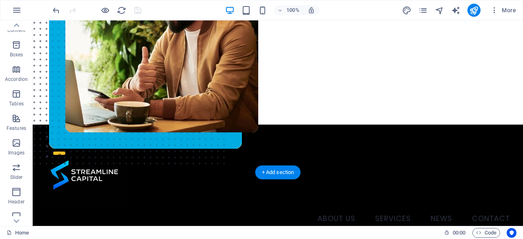
scroll to position [0, 0]
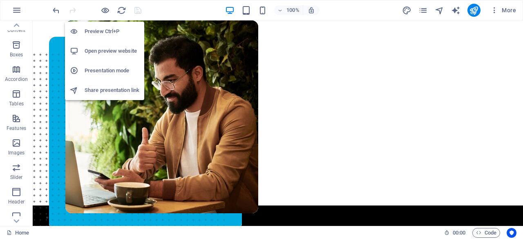
click at [111, 46] on h6 "Open preview website" at bounding box center [112, 51] width 55 height 10
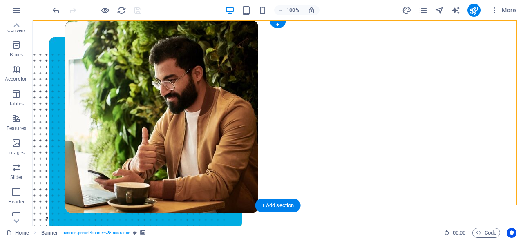
select select "ms"
select select "s"
select select "progressive"
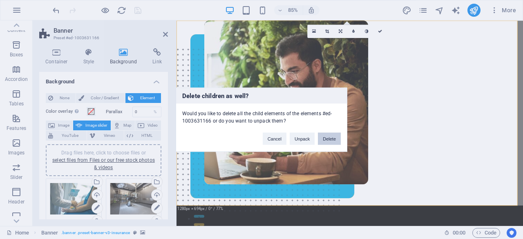
click at [322, 135] on button "Delete" at bounding box center [329, 139] width 23 height 12
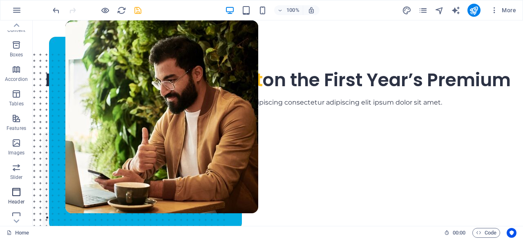
click at [15, 190] on icon "button" at bounding box center [16, 192] width 10 height 10
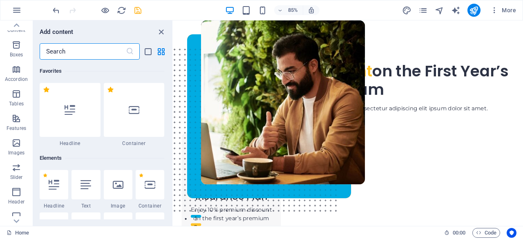
scroll to position [4925, 0]
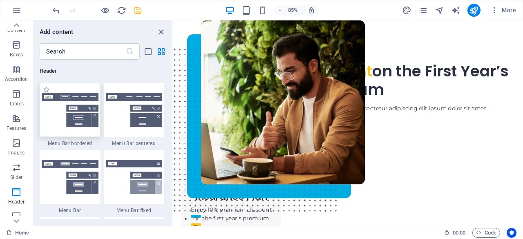
click at [69, 110] on img at bounding box center [70, 110] width 57 height 34
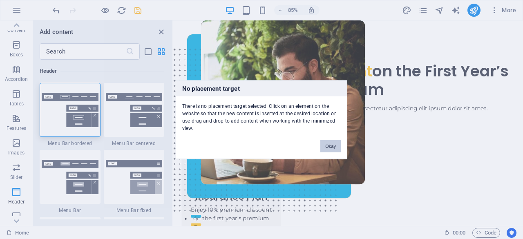
drag, startPoint x: 323, startPoint y: 144, endPoint x: 107, endPoint y: 142, distance: 216.4
click at [323, 144] on button "Okay" at bounding box center [331, 146] width 20 height 12
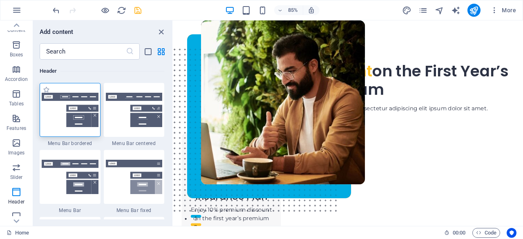
click at [58, 114] on img at bounding box center [70, 110] width 57 height 34
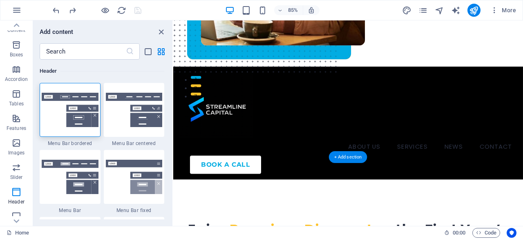
scroll to position [41, 0]
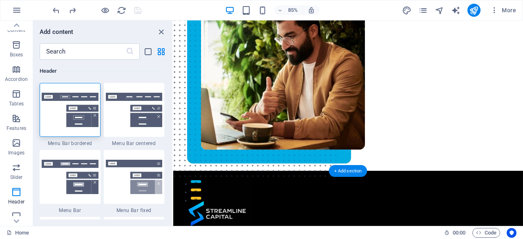
click at [270, 92] on div at bounding box center [379, 89] width 412 height 218
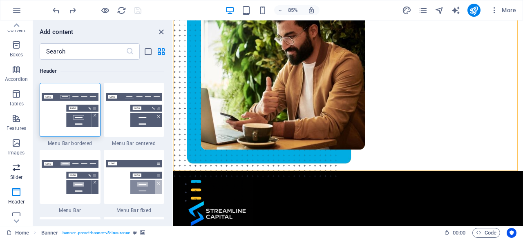
click at [13, 179] on p "Slider" at bounding box center [16, 177] width 13 height 7
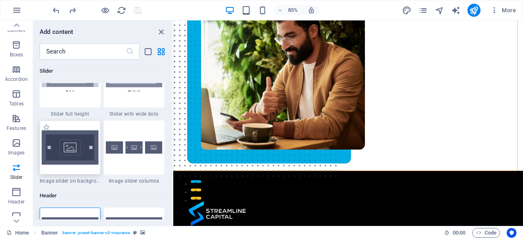
scroll to position [4841, 0]
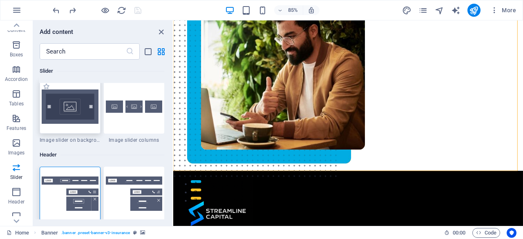
click at [77, 101] on img at bounding box center [70, 107] width 57 height 34
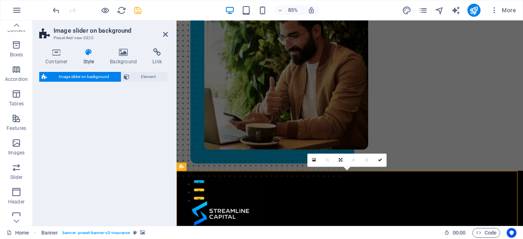
select select "rem"
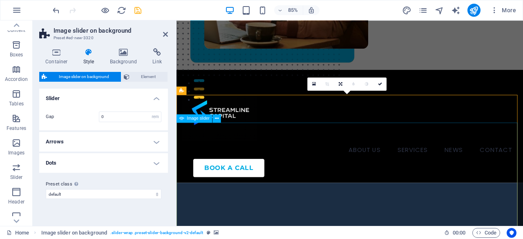
scroll to position [164, 0]
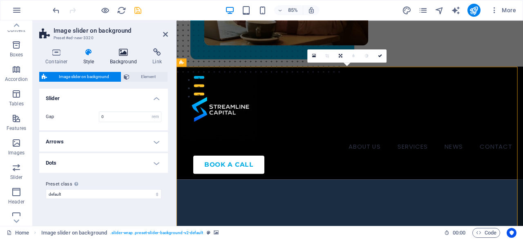
click at [125, 57] on h4 "Background" at bounding box center [125, 56] width 43 height 17
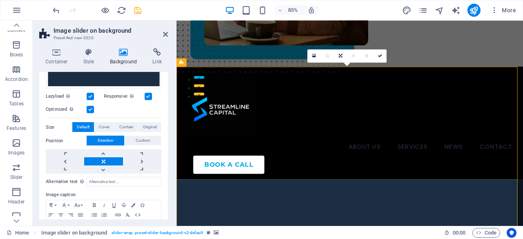
scroll to position [41, 0]
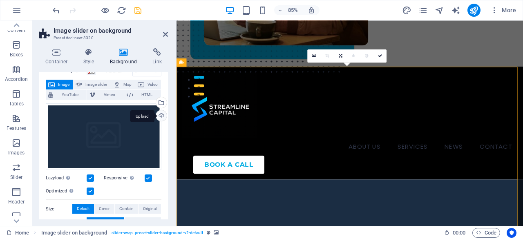
click at [160, 115] on div "Upload" at bounding box center [161, 116] width 12 height 12
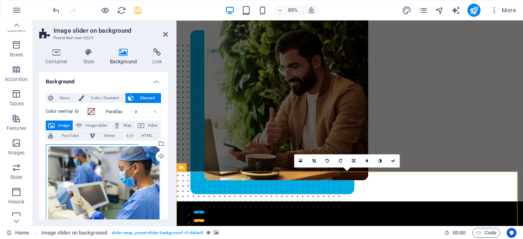
scroll to position [0, 0]
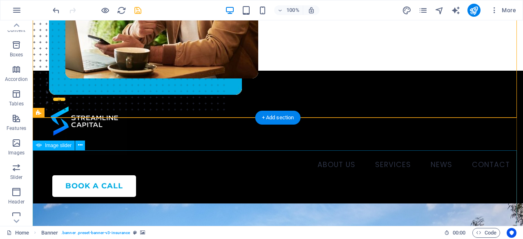
scroll to position [164, 0]
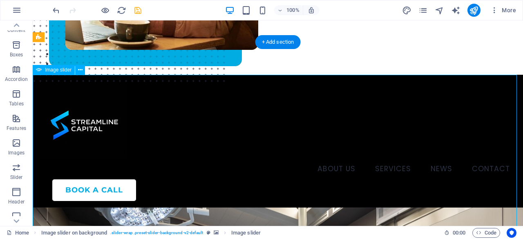
select select "px"
select select "ms"
select select "s"
select select "progressive"
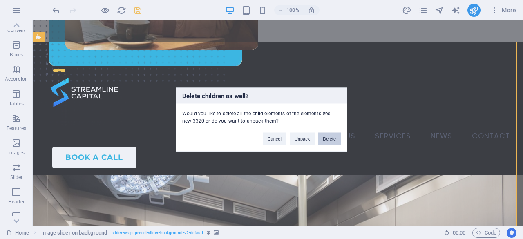
click at [323, 143] on button "Delete" at bounding box center [329, 139] width 23 height 12
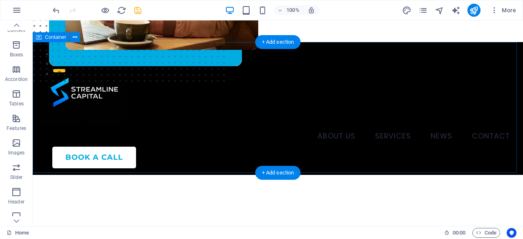
scroll to position [41, 0]
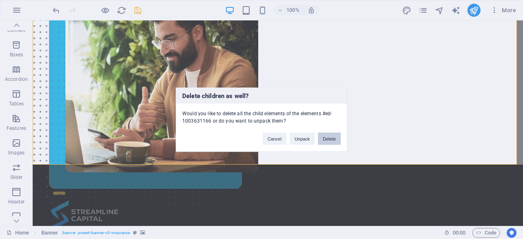
click at [324, 142] on button "Delete" at bounding box center [329, 139] width 23 height 12
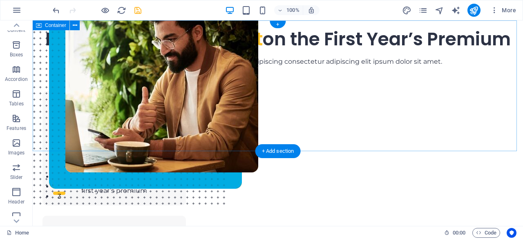
scroll to position [0, 0]
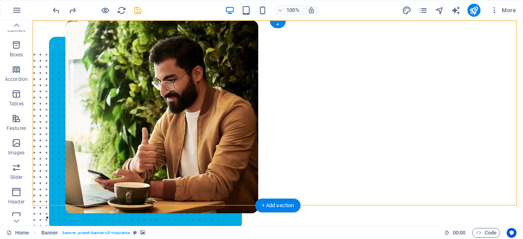
select select "ms"
select select "s"
select select "progressive"
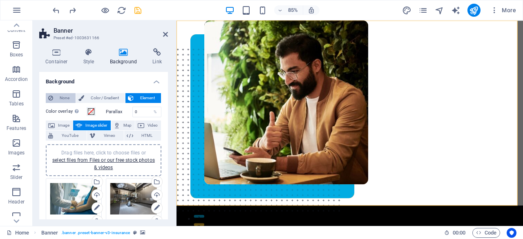
click at [72, 96] on span "None" at bounding box center [65, 98] width 18 height 10
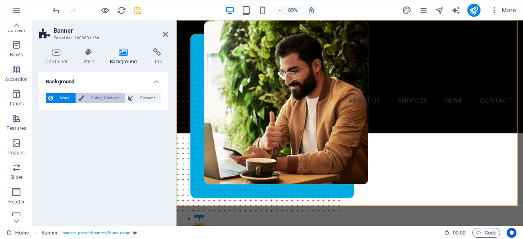
click at [85, 96] on button "Color / Gradient" at bounding box center [100, 98] width 49 height 10
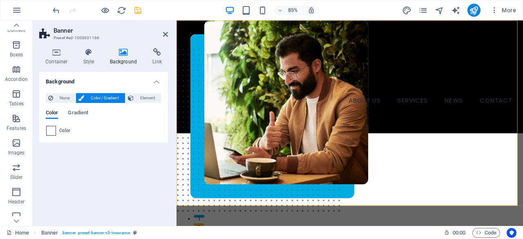
click at [53, 130] on span at bounding box center [51, 130] width 9 height 9
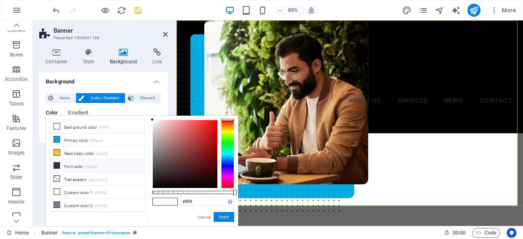
click at [59, 163] on icon at bounding box center [57, 166] width 6 height 6
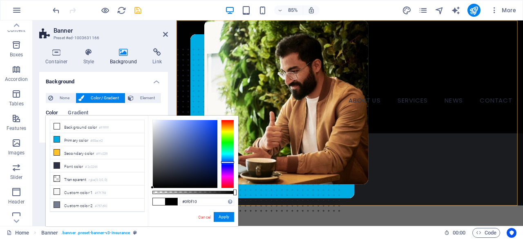
type input "#000000"
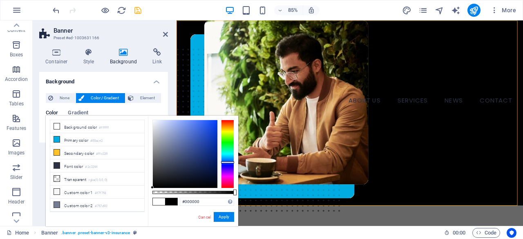
drag, startPoint x: 174, startPoint y: 167, endPoint x: 147, endPoint y: 195, distance: 39.1
click at [147, 195] on div "less Background color #ffffff Primary color #00ace2 Secondary color #ffc329 Fon…" at bounding box center [142, 171] width 193 height 111
click at [221, 220] on button "Apply" at bounding box center [224, 217] width 20 height 10
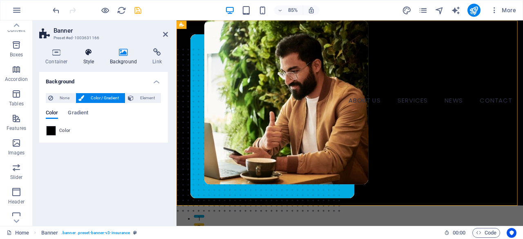
click at [90, 53] on icon at bounding box center [88, 52] width 23 height 8
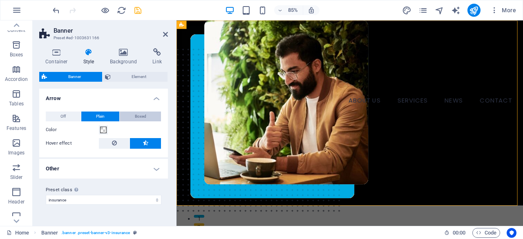
click at [135, 117] on span "Boxed" at bounding box center [140, 117] width 11 height 10
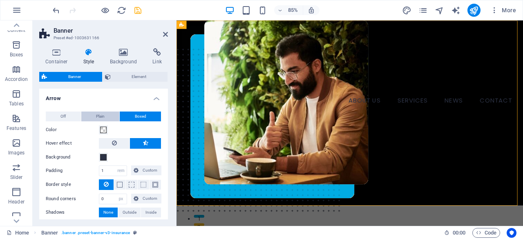
click at [101, 118] on span "Plain" at bounding box center [100, 117] width 9 height 10
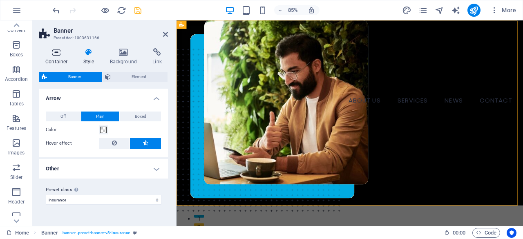
click at [62, 63] on h4 "Container" at bounding box center [58, 56] width 38 height 17
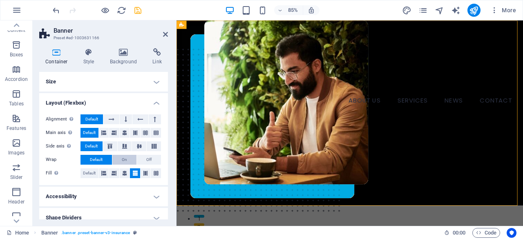
click at [128, 163] on button "On" at bounding box center [124, 160] width 24 height 10
click at [123, 147] on icon at bounding box center [125, 146] width 10 height 5
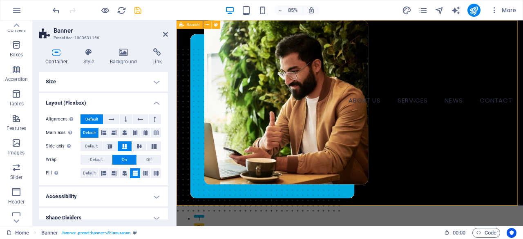
click at [308, 63] on div "ABOUT US SERVICES NEWS CONTACT BOOK A CALL Menu" at bounding box center [381, 129] width 408 height 218
click at [278, 100] on div "ABOUT US SERVICES NEWS CONTACT BOOK A CALL Menu" at bounding box center [381, 129] width 408 height 218
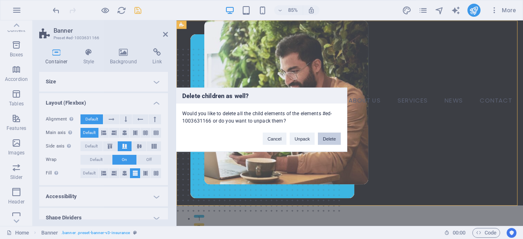
click at [326, 141] on button "Delete" at bounding box center [329, 139] width 23 height 12
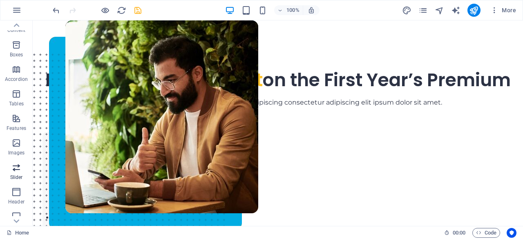
click at [12, 173] on span "Slider" at bounding box center [16, 173] width 33 height 20
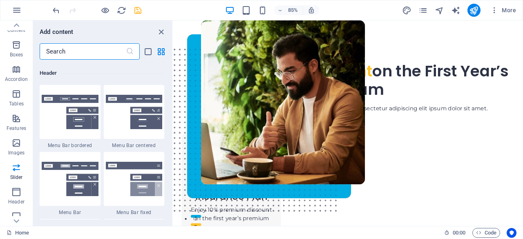
scroll to position [4882, 0]
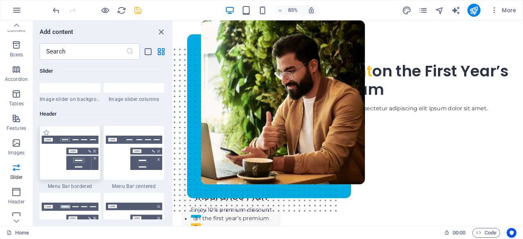
drag, startPoint x: 77, startPoint y: 160, endPoint x: 36, endPoint y: 68, distance: 100.0
click at [77, 160] on img at bounding box center [70, 153] width 57 height 34
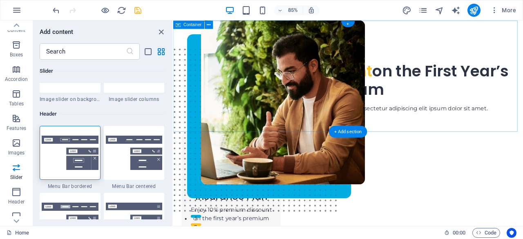
click at [216, 58] on div "Enjoy Premium Discount on the First Year’s Premium Lorem ipsum dolor sit amet, …" at bounding box center [379, 80] width 412 height 121
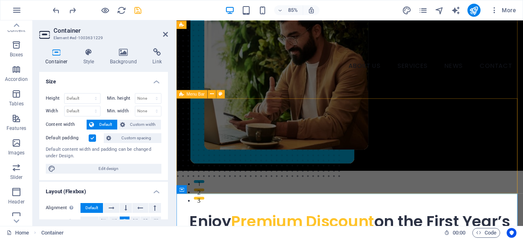
scroll to position [0, 0]
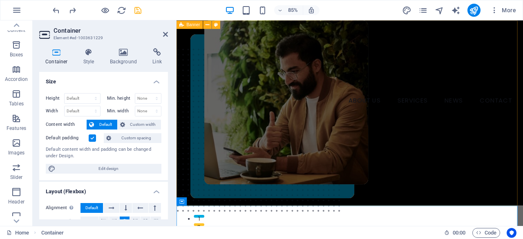
click at [290, 101] on div "ABOUT US SERVICES NEWS CONTACT BOOK A CALL Menu" at bounding box center [381, 129] width 408 height 218
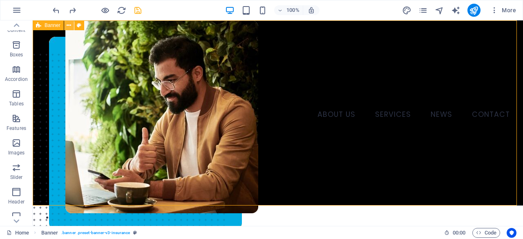
click at [68, 25] on icon at bounding box center [69, 25] width 4 height 9
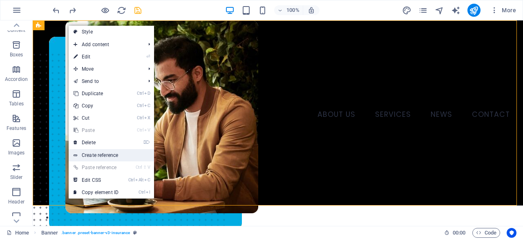
click at [117, 154] on link "Create reference" at bounding box center [111, 155] width 85 height 12
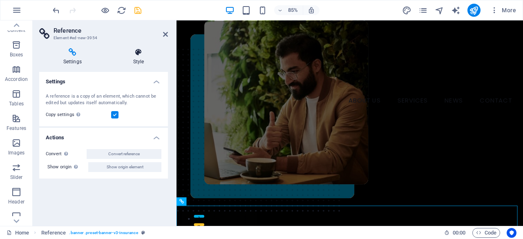
click at [143, 57] on h4 "Style" at bounding box center [138, 56] width 59 height 17
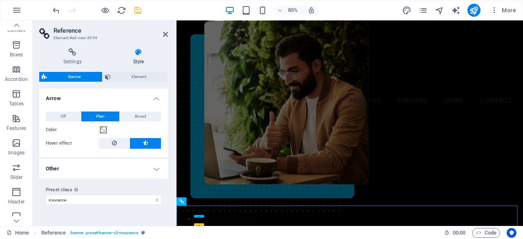
click at [138, 122] on div "Off Plain Boxed Color Hover effect Background Padding 1 px rem % vh vw Custom C…" at bounding box center [104, 130] width 132 height 54
click at [138, 119] on span "Boxed" at bounding box center [140, 117] width 11 height 10
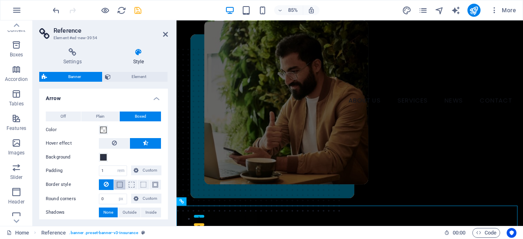
click at [124, 187] on button at bounding box center [119, 185] width 11 height 10
click at [107, 211] on button "- Color" at bounding box center [103, 212] width 9 height 9
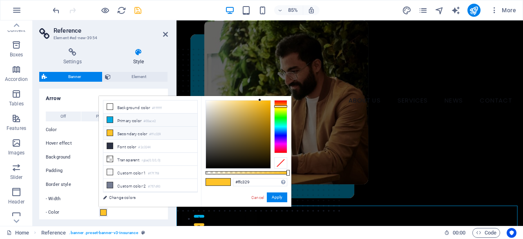
click at [133, 121] on li "Primary color #00ace2" at bounding box center [150, 120] width 94 height 13
type input "#00ace2"
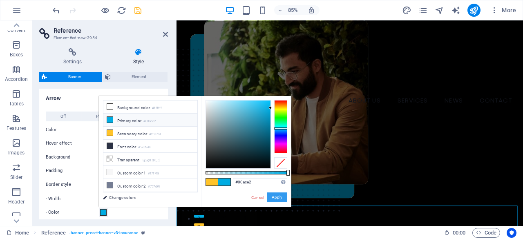
click at [283, 197] on button "Apply" at bounding box center [277, 198] width 20 height 10
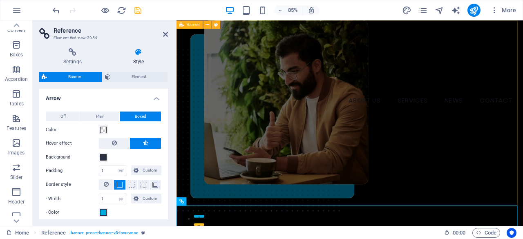
click at [243, 74] on div "ABOUT US SERVICES NEWS CONTACT BOOK A CALL Menu" at bounding box center [381, 129] width 408 height 218
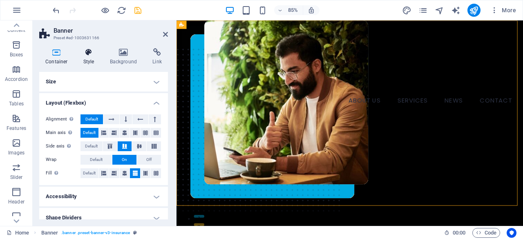
click at [91, 52] on icon at bounding box center [88, 52] width 23 height 8
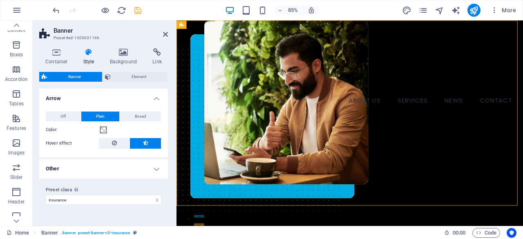
click at [108, 169] on h4 "Other" at bounding box center [103, 169] width 129 height 20
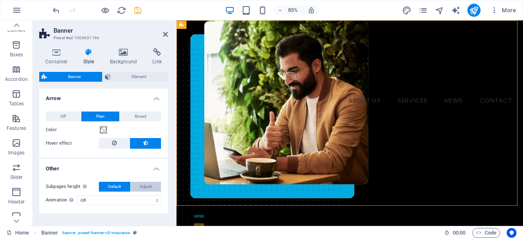
click at [148, 187] on span "Adjust" at bounding box center [146, 187] width 12 height 10
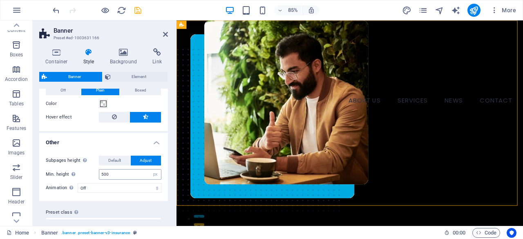
scroll to position [39, 0]
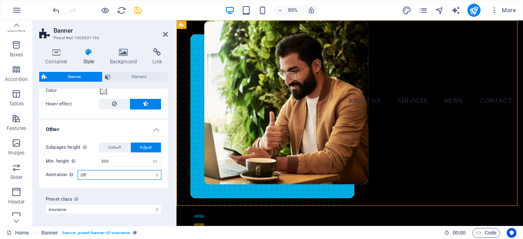
click at [98, 175] on select "Off Zoom: in & out Slide: left to right Slide: up to down" at bounding box center [120, 175] width 84 height 10
select select "move_horizontal"
click at [78, 170] on select "Off Zoom: in & out Slide: left to right Slide: up to down" at bounding box center [120, 175] width 84 height 10
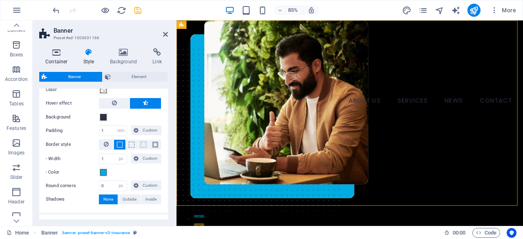
click at [58, 58] on h4 "Container" at bounding box center [58, 56] width 38 height 17
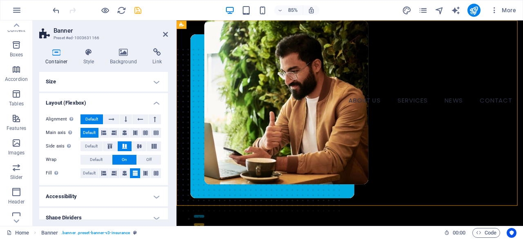
click at [118, 79] on h4 "Size" at bounding box center [103, 82] width 129 height 20
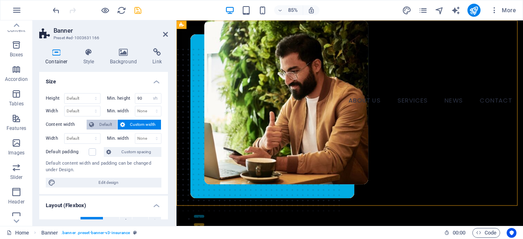
click at [107, 120] on span "Default" at bounding box center [106, 125] width 18 height 10
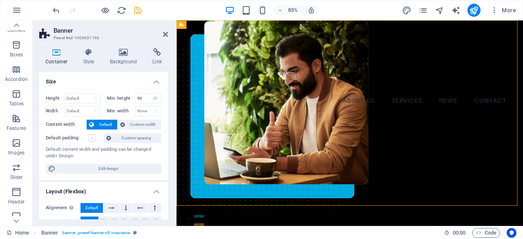
click at [90, 135] on label at bounding box center [92, 138] width 7 height 7
click at [0, 0] on input "Default padding" at bounding box center [0, 0] width 0 height 0
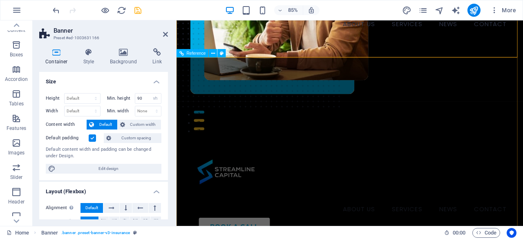
scroll to position [123, 0]
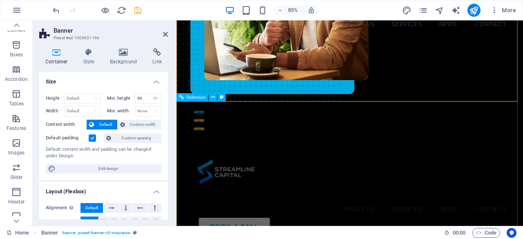
click at [295, 139] on div "ABOUT US SERVICES NEWS CONTACT BOOK A CALL Menu" at bounding box center [381, 225] width 408 height 218
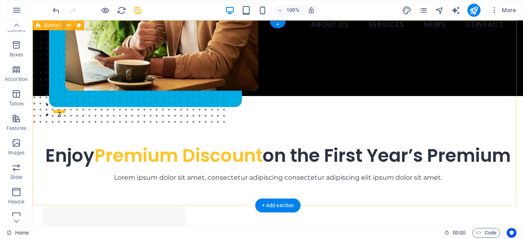
scroll to position [0, 0]
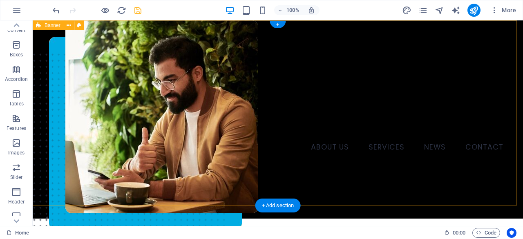
click at [157, 48] on div "ABOUT US SERVICES NEWS CONTACT BOOK A CALL Menu" at bounding box center [278, 119] width 491 height 198
select select "vh"
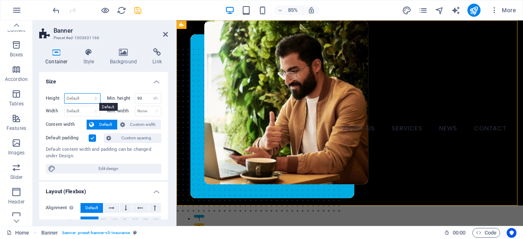
click at [92, 95] on select "Default px rem % vh vw" at bounding box center [83, 99] width 36 height 10
click at [65, 94] on select "Default px rem % vh vw" at bounding box center [83, 99] width 36 height 10
select select "DISABLED_OPTION_VALUE"
click at [150, 99] on select "None px rem % vh vw" at bounding box center [155, 99] width 11 height 10
select select "i7663had7bs"
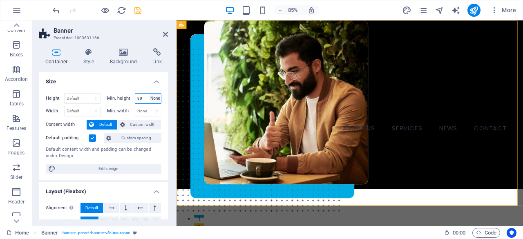
click at [150, 94] on select "None px rem % vh vw" at bounding box center [155, 99] width 11 height 10
select select "DISABLED_OPTION_VALUE"
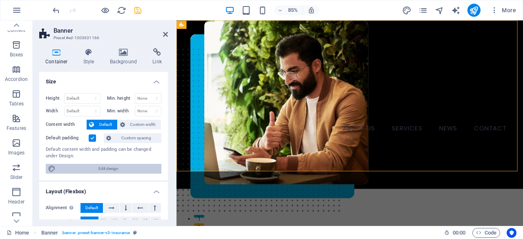
click at [105, 166] on span "Edit design" at bounding box center [108, 169] width 101 height 10
select select "px"
select select "ease-in-out"
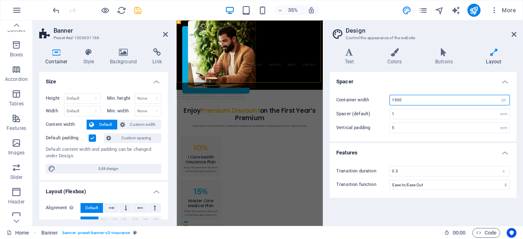
drag, startPoint x: 461, startPoint y: 102, endPoint x: 339, endPoint y: 102, distance: 121.5
click at [339, 102] on div "Container width 1500 rem px" at bounding box center [424, 100] width 174 height 11
type input "1000"
click at [402, 153] on h4 "Features" at bounding box center [423, 150] width 187 height 15
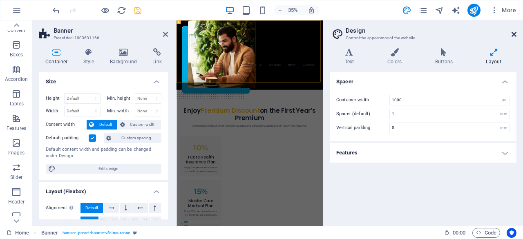
click at [516, 35] on icon at bounding box center [514, 34] width 5 height 7
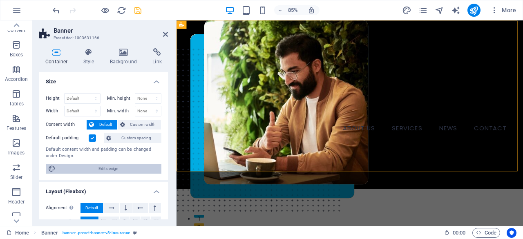
click at [101, 170] on span "Edit design" at bounding box center [108, 169] width 101 height 10
select select "px"
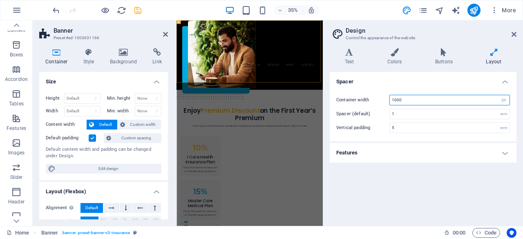
drag, startPoint x: 406, startPoint y: 99, endPoint x: 374, endPoint y: 98, distance: 31.9
click at [374, 98] on div "Container width 1000 rem px" at bounding box center [424, 100] width 174 height 11
type input "500"
click at [516, 31] on icon at bounding box center [514, 34] width 5 height 7
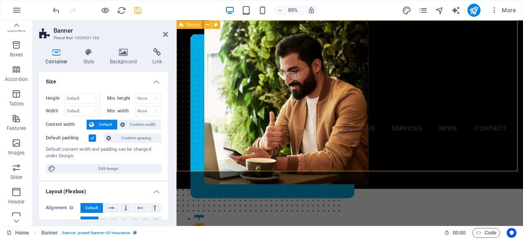
click at [324, 43] on div "ABOUT US SERVICES NEWS CONTACT BOOK A CALL Menu" at bounding box center [381, 119] width 408 height 198
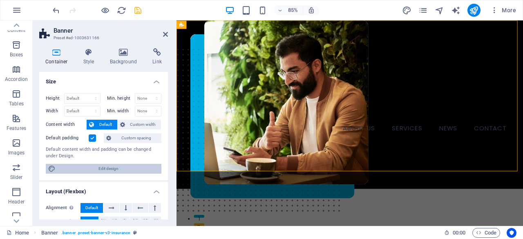
click at [110, 167] on span "Edit design" at bounding box center [108, 169] width 101 height 10
select select "px"
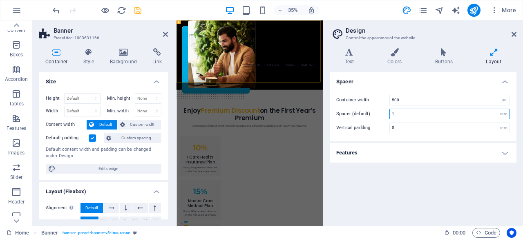
click at [406, 112] on input "1" at bounding box center [450, 114] width 120 height 10
type input "0"
click at [353, 59] on h4 "Text" at bounding box center [351, 56] width 43 height 17
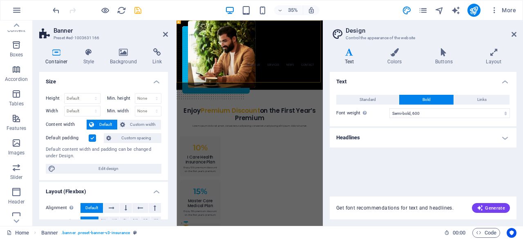
click at [363, 140] on h4 "Headlines" at bounding box center [423, 138] width 187 height 20
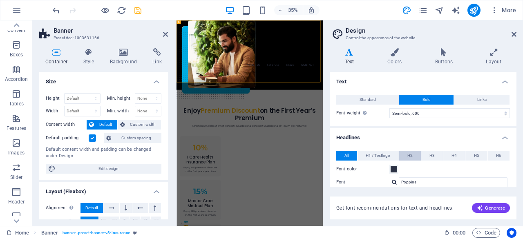
click at [407, 155] on button "H2" at bounding box center [411, 156] width 22 height 10
click at [513, 36] on icon at bounding box center [514, 34] width 5 height 7
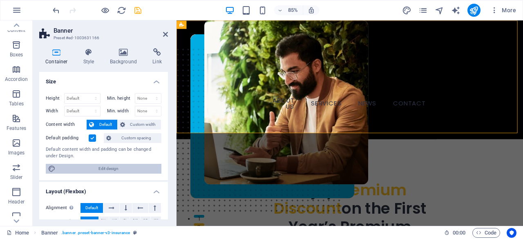
click at [120, 171] on span "Edit design" at bounding box center [108, 169] width 101 height 10
select select "px"
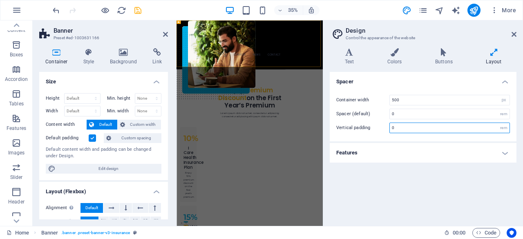
drag, startPoint x: 396, startPoint y: 126, endPoint x: 388, endPoint y: 128, distance: 8.7
click at [388, 128] on div "Vertical padding 0 rem" at bounding box center [424, 128] width 174 height 11
type input "5"
click at [352, 58] on h4 "Text" at bounding box center [351, 56] width 43 height 17
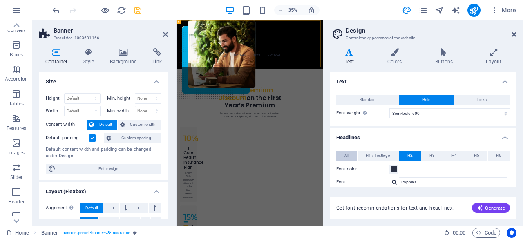
click at [351, 155] on button "All" at bounding box center [347, 156] width 21 height 10
click at [500, 55] on icon at bounding box center [494, 52] width 45 height 8
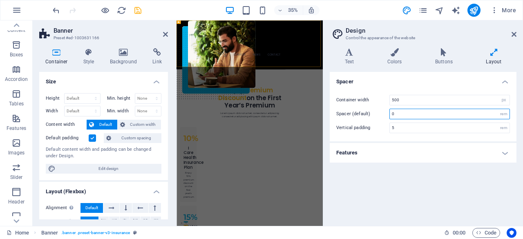
click at [429, 109] on input "0" at bounding box center [450, 114] width 120 height 10
type input "1"
click at [425, 153] on h4 "Features" at bounding box center [423, 153] width 187 height 20
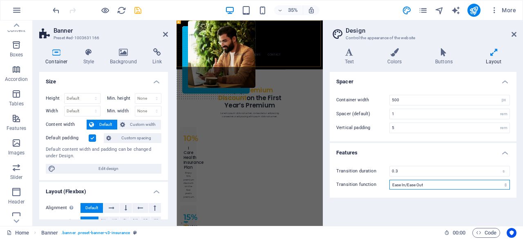
click at [421, 181] on select "Ease Ease In Ease Out Ease In/Ease Out Linear" at bounding box center [450, 185] width 121 height 10
select select "linear"
click at [390, 180] on select "Ease Ease In Ease Out Ease In/Ease Out Linear" at bounding box center [450, 185] width 121 height 10
click at [514, 34] on icon at bounding box center [514, 34] width 5 height 7
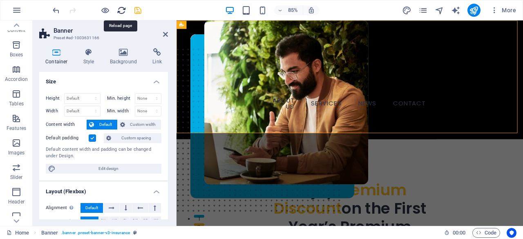
drag, startPoint x: 122, startPoint y: 11, endPoint x: 260, endPoint y: 25, distance: 138.6
click at [122, 11] on icon "reload" at bounding box center [121, 10] width 9 height 9
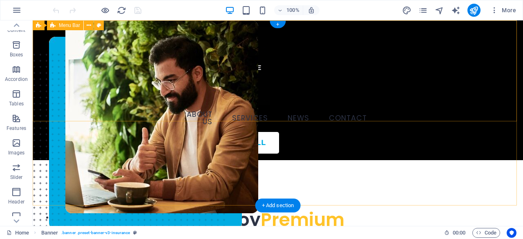
select select "%"
select select "ms"
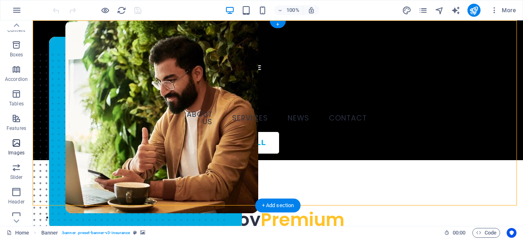
select select "s"
select select "progressive"
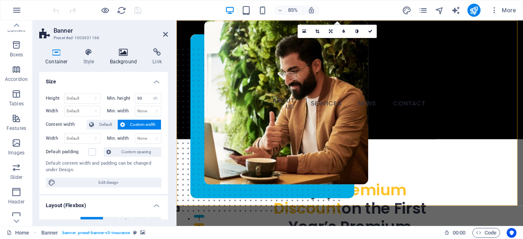
click at [126, 50] on icon at bounding box center [124, 52] width 40 height 8
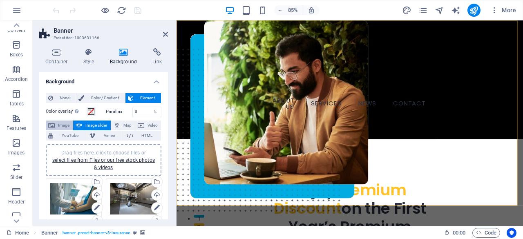
click at [65, 126] on span "Image" at bounding box center [63, 126] width 13 height 10
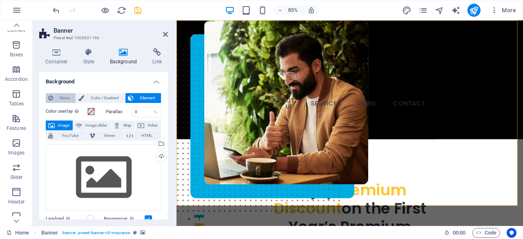
click at [69, 100] on span "None" at bounding box center [65, 98] width 18 height 10
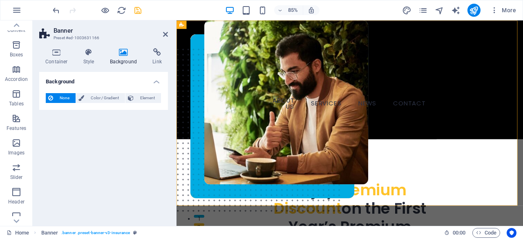
click at [112, 80] on h4 "Background" at bounding box center [103, 79] width 129 height 15
click at [112, 80] on h4 "Background" at bounding box center [103, 82] width 129 height 20
click at [108, 101] on span "Color / Gradient" at bounding box center [105, 98] width 36 height 10
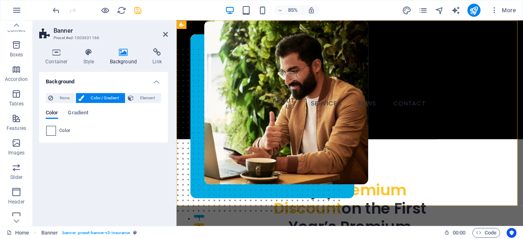
click at [49, 135] on span at bounding box center [51, 130] width 9 height 9
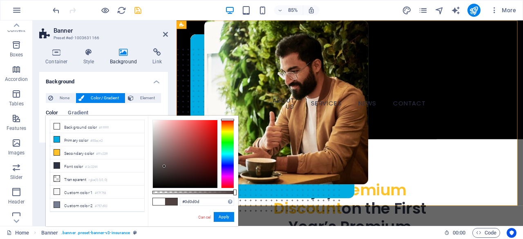
type input "#000000"
drag, startPoint x: 164, startPoint y: 136, endPoint x: 147, endPoint y: 196, distance: 62.5
click at [147, 196] on div "less Background color #ffffff Primary color #00ace2 Secondary color #ffc329 Fon…" at bounding box center [142, 171] width 193 height 111
click at [219, 218] on button "Apply" at bounding box center [224, 217] width 20 height 10
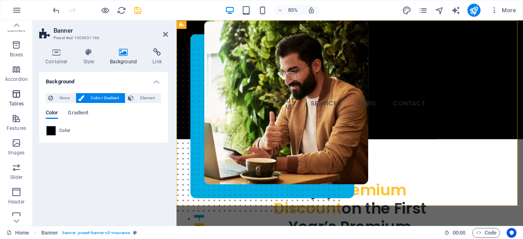
click at [17, 92] on icon "button" at bounding box center [16, 94] width 10 height 10
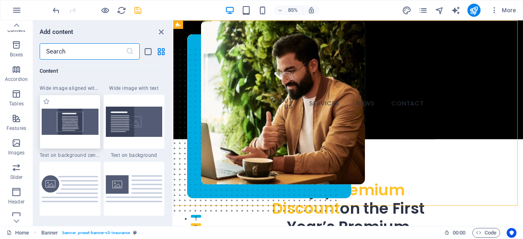
scroll to position [1647, 0]
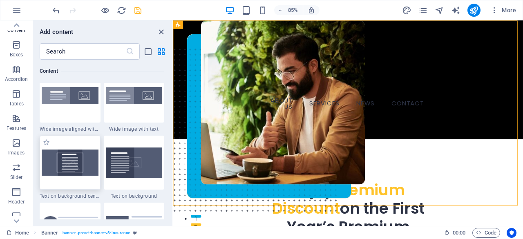
click at [77, 159] on img at bounding box center [70, 163] width 57 height 26
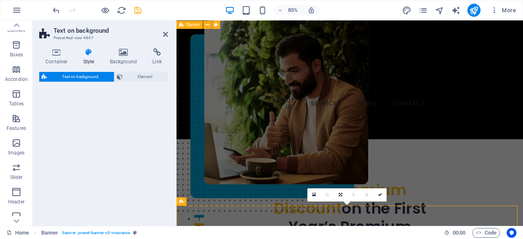
select select "%"
select select "rem"
select select "px"
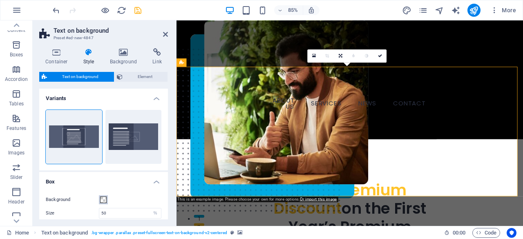
click at [105, 201] on span at bounding box center [103, 200] width 7 height 7
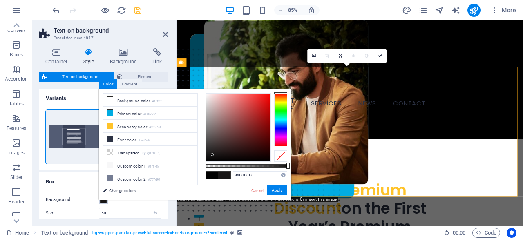
type input "#000000"
drag, startPoint x: 226, startPoint y: 139, endPoint x: 201, endPoint y: 170, distance: 39.5
click at [201, 170] on div "#000000 Supported formats #0852ed rgb(8, 82, 237) rgba(8, 82, 237, 90%) hsv(221…" at bounding box center [246, 203] width 90 height 229
click at [281, 188] on button "Apply" at bounding box center [277, 191] width 20 height 10
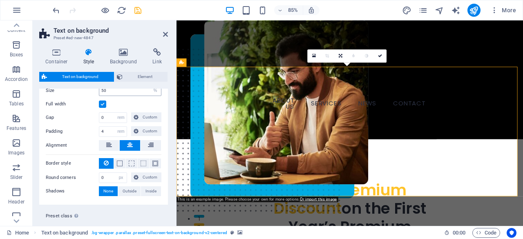
scroll to position [138, 0]
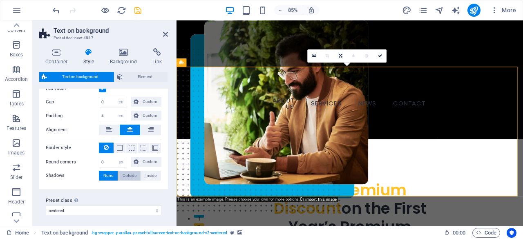
click at [132, 171] on span "Outside" at bounding box center [130, 176] width 14 height 10
type input "2"
type input "4"
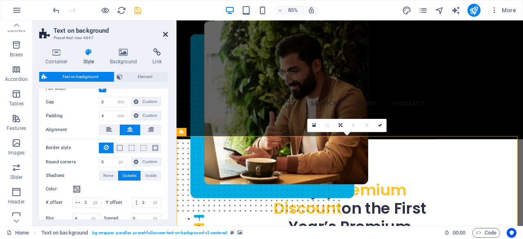
click at [164, 34] on icon at bounding box center [165, 34] width 5 height 7
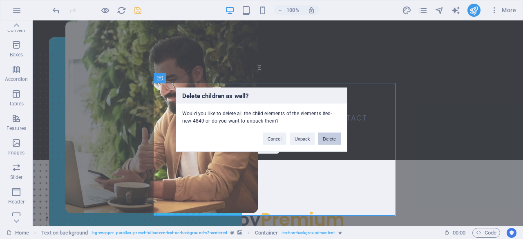
click at [331, 142] on button "Delete" at bounding box center [329, 139] width 23 height 12
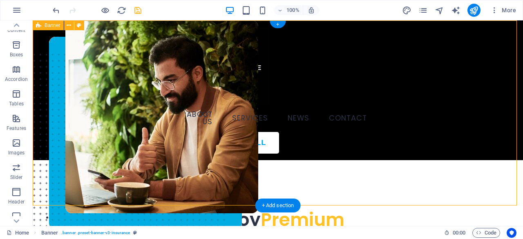
select select "rem"
select select "px"
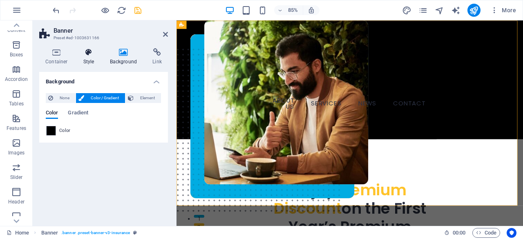
click at [91, 57] on h4 "Style" at bounding box center [90, 56] width 27 height 17
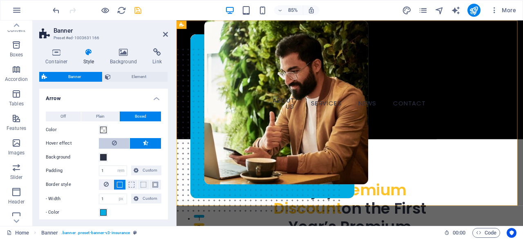
click at [109, 142] on button at bounding box center [114, 143] width 31 height 11
click at [135, 171] on icon at bounding box center [136, 171] width 5 height 10
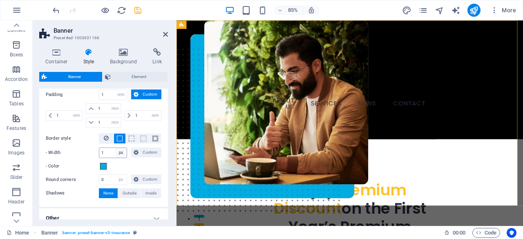
scroll to position [115, 0]
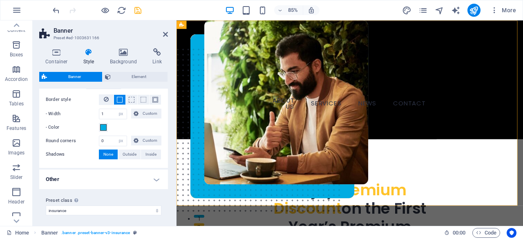
click at [76, 176] on h4 "Other" at bounding box center [103, 180] width 129 height 20
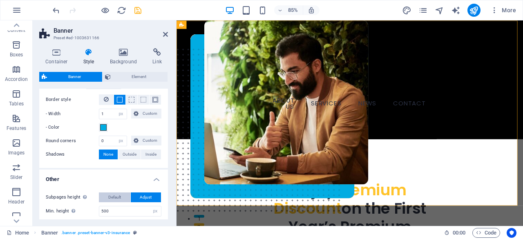
scroll to position [156, 0]
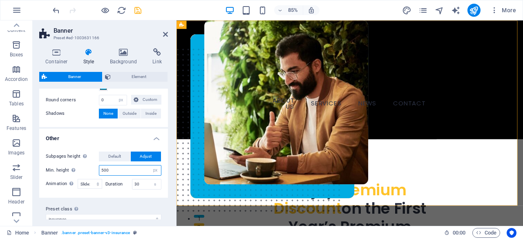
drag, startPoint x: 121, startPoint y: 168, endPoint x: 84, endPoint y: 166, distance: 36.8
click at [84, 166] on div "Min. height Minimum height of the header on subpages. Header height adapts if c…" at bounding box center [104, 170] width 116 height 11
type input "100"
click at [104, 188] on div "Subpages height Overwrites the min. height of the banner only for the subpages.…" at bounding box center [104, 171] width 132 height 54
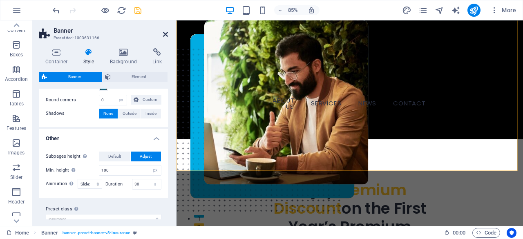
click at [166, 34] on icon at bounding box center [165, 34] width 5 height 7
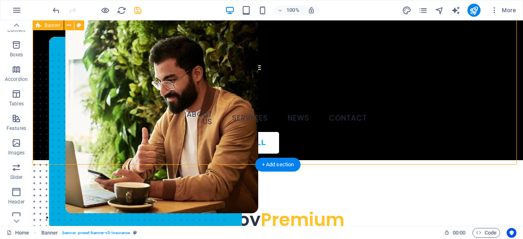
select select "rem"
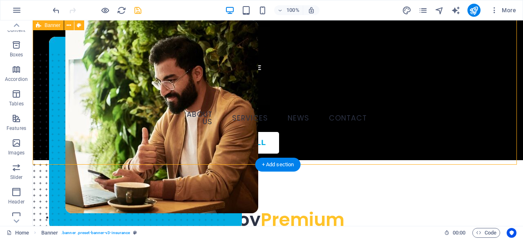
select select "px"
select select "move_horizontal"
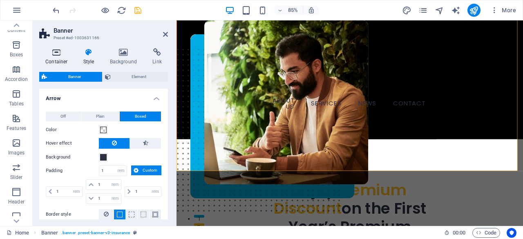
click at [58, 61] on h4 "Container" at bounding box center [58, 56] width 38 height 17
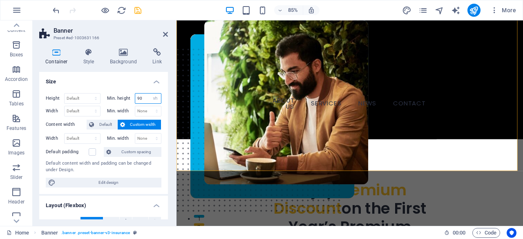
click at [147, 99] on input "90" at bounding box center [148, 99] width 26 height 10
drag, startPoint x: 147, startPoint y: 99, endPoint x: 121, endPoint y: 99, distance: 25.8
click at [121, 99] on div "Min. height 90 None px rem % vh vw" at bounding box center [134, 98] width 55 height 11
type input "0"
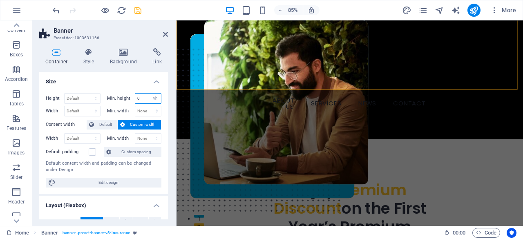
click at [139, 99] on input "0" at bounding box center [148, 99] width 26 height 10
click at [152, 112] on select "None px rem % vh vw" at bounding box center [148, 111] width 26 height 10
click at [135, 106] on select "None px rem % vh vw" at bounding box center [148, 111] width 26 height 10
select select "DISABLED_OPTION_VALUE"
click at [102, 128] on span "Default" at bounding box center [106, 125] width 18 height 10
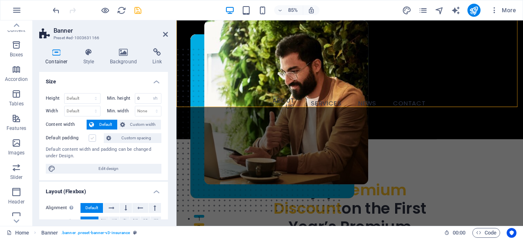
click at [90, 139] on label at bounding box center [92, 138] width 7 height 7
click at [0, 0] on input "Default padding" at bounding box center [0, 0] width 0 height 0
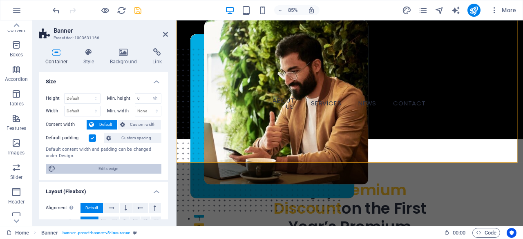
click at [94, 164] on span "Edit design" at bounding box center [108, 169] width 101 height 10
select select "px"
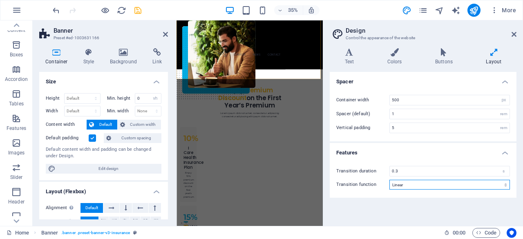
click at [414, 186] on select "Ease Ease In Ease Out Ease In/Ease Out Linear" at bounding box center [450, 185] width 121 height 10
select select "ease-in-out"
click at [390, 180] on select "Ease Ease In Ease Out Ease In/Ease Out Linear" at bounding box center [450, 185] width 121 height 10
click at [350, 56] on icon at bounding box center [349, 52] width 39 height 8
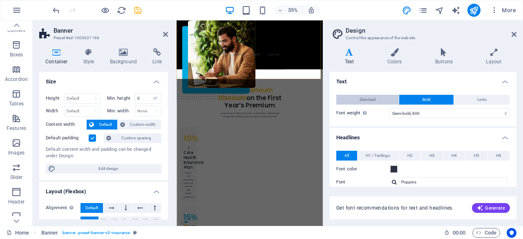
click at [358, 99] on button "Standard" at bounding box center [368, 100] width 63 height 10
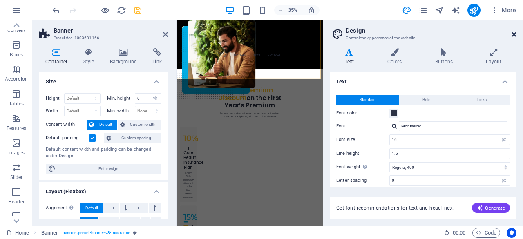
click at [514, 33] on icon at bounding box center [514, 34] width 5 height 7
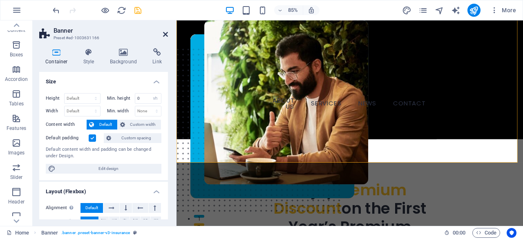
click at [165, 33] on icon at bounding box center [165, 34] width 5 height 7
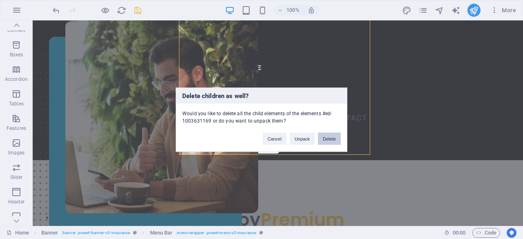
click at [333, 142] on button "Delete" at bounding box center [329, 139] width 23 height 12
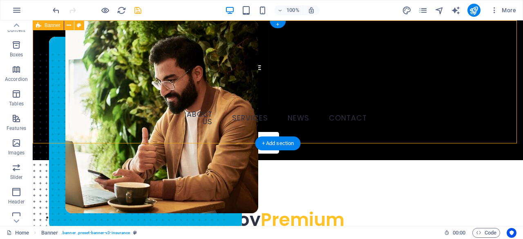
select select "vh"
select select "header"
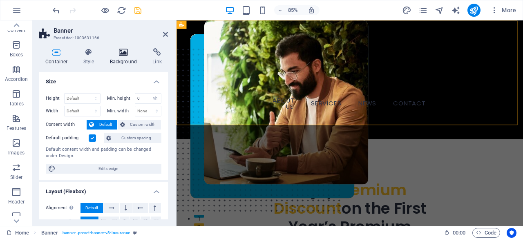
click at [126, 64] on h4 "Background" at bounding box center [125, 56] width 43 height 17
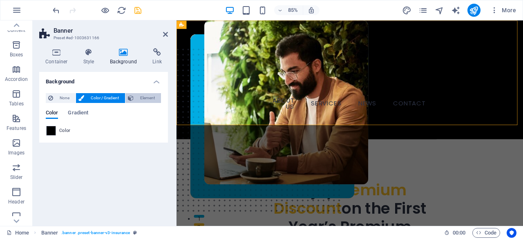
click at [145, 97] on span "Element" at bounding box center [147, 98] width 22 height 10
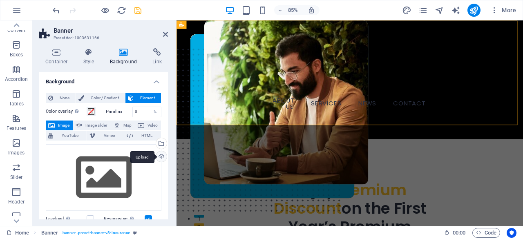
click at [158, 155] on div "Upload" at bounding box center [161, 157] width 12 height 12
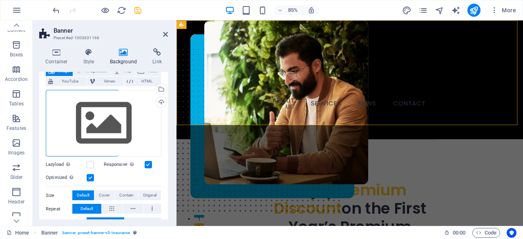
scroll to position [41, 0]
